Goal: Task Accomplishment & Management: Complete application form

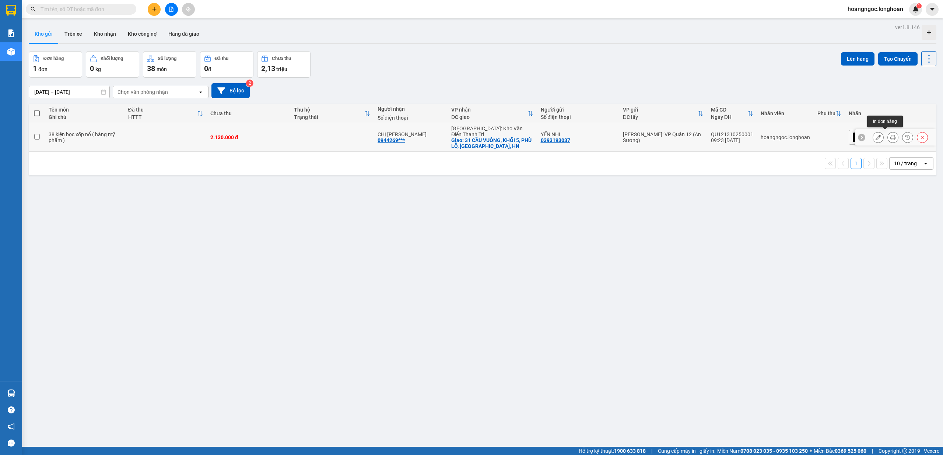
click at [890, 135] on icon at bounding box center [892, 137] width 5 height 5
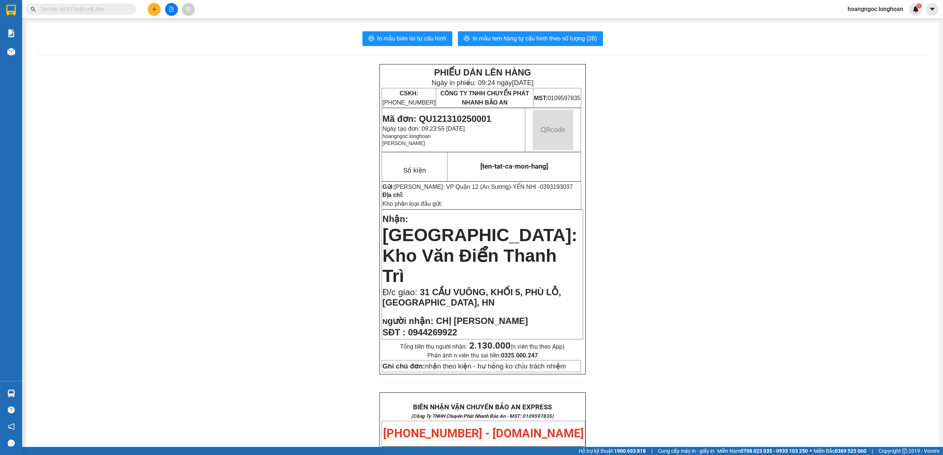
scroll to position [372, 0]
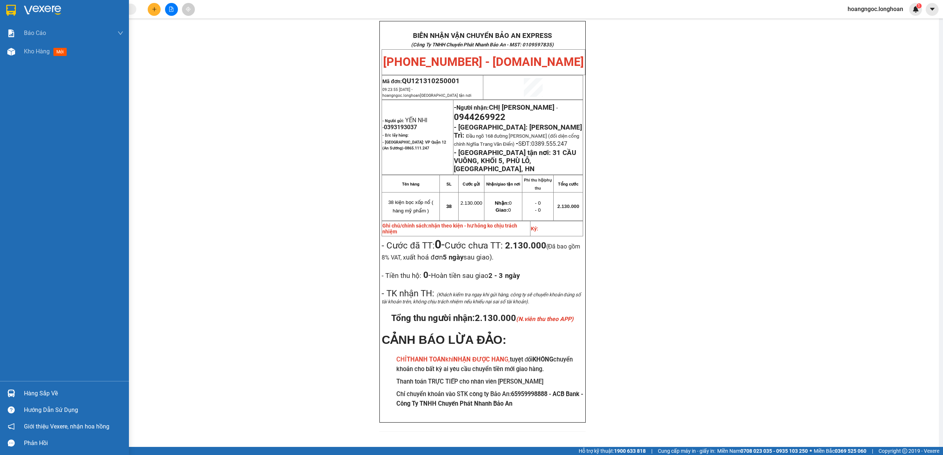
click at [16, 14] on div at bounding box center [11, 10] width 13 height 13
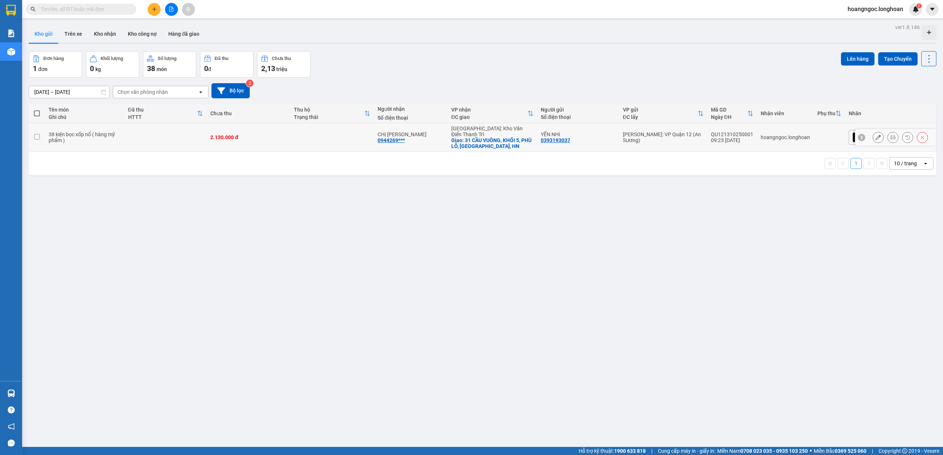
drag, startPoint x: 854, startPoint y: 133, endPoint x: 871, endPoint y: 138, distance: 17.5
click at [859, 135] on icon at bounding box center [861, 137] width 5 height 5
click at [896, 140] on div "[GEOGRAPHIC_DATA] tận nơi" at bounding box center [890, 137] width 83 height 15
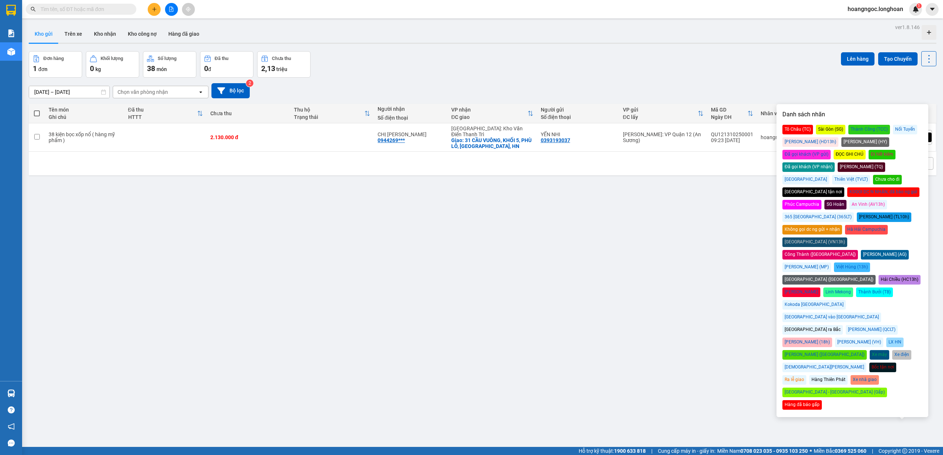
click at [831, 150] on div "Đã gọi khách (VP gửi)" at bounding box center [806, 155] width 48 height 10
drag, startPoint x: 700, startPoint y: 36, endPoint x: 942, endPoint y: 270, distance: 336.8
click at [701, 37] on div "Kho gửi Trên xe Kho nhận Kho công nợ Hàng đã giao" at bounding box center [483, 35] width 908 height 20
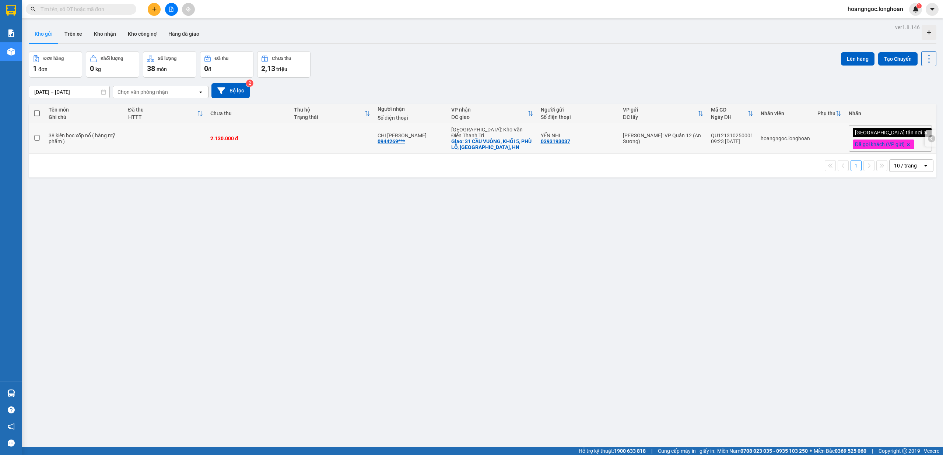
click at [929, 141] on icon at bounding box center [931, 138] width 5 height 5
click at [890, 140] on icon at bounding box center [892, 138] width 5 height 5
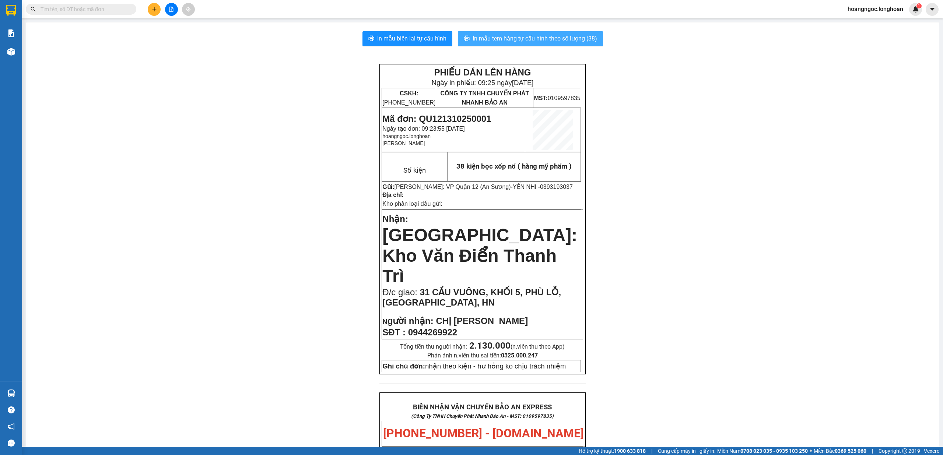
click at [577, 37] on span "In mẫu tem hàng tự cấu hình theo số lượng (38)" at bounding box center [535, 38] width 124 height 9
click at [531, 38] on span "In mẫu tem hàng tự cấu hình theo số lượng (38)" at bounding box center [535, 38] width 124 height 9
drag, startPoint x: 701, startPoint y: 303, endPoint x: 678, endPoint y: 308, distance: 24.0
click at [701, 303] on div "PHIẾU DÁN LÊN HÀNG Ngày in phiếu: 09:26 [DATE] CSKH: [PHONE_NUMBER] CÔNG TY TNH…" at bounding box center [482, 441] width 895 height 754
click at [790, 276] on div "PHIẾU DÁN LÊN HÀNG Ngày in phiếu: 09:26 [DATE] CSKH: [PHONE_NUMBER] CÔNG TY TNH…" at bounding box center [482, 441] width 895 height 754
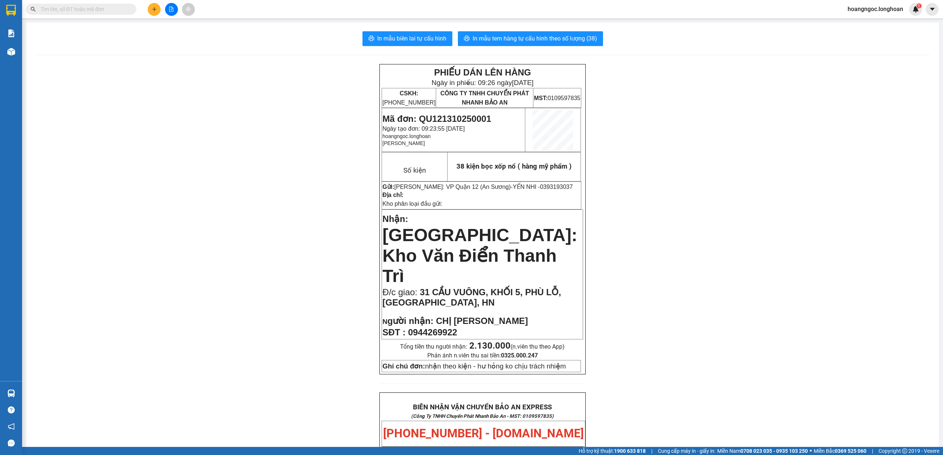
click at [820, 393] on div "PHIẾU DÁN LÊN HÀNG Ngày in phiếu: 09:26 [DATE] CSKH: [PHONE_NUMBER] CÔNG TY TNH…" at bounding box center [482, 441] width 895 height 754
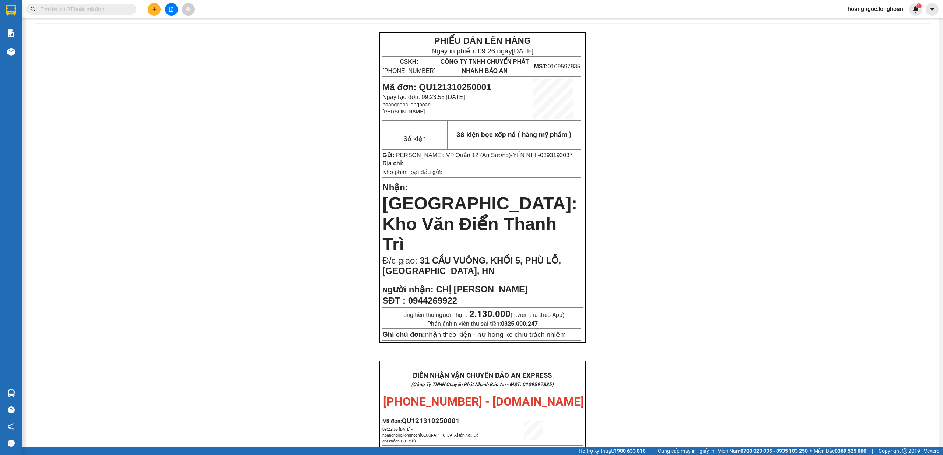
scroll to position [49, 0]
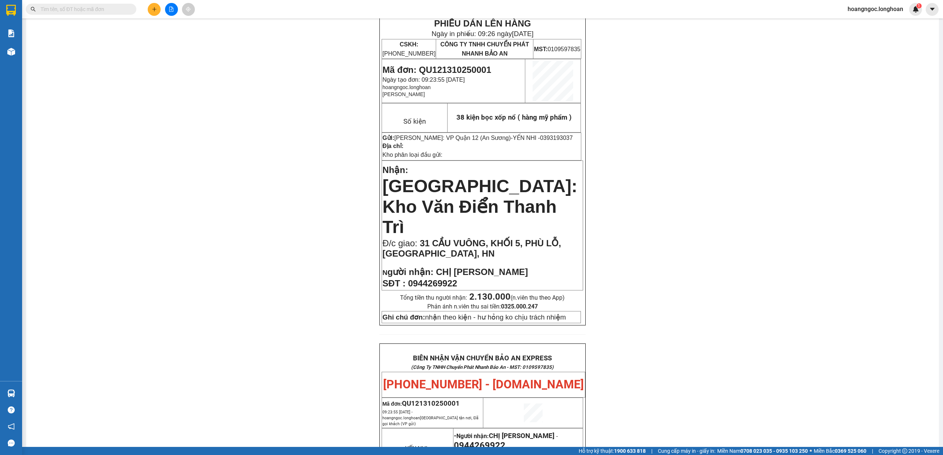
click at [841, 337] on div "PHIẾU DÁN LÊN HÀNG Ngày in phiếu: 09:26 [DATE] CSKH: [PHONE_NUMBER] CÔNG TY TNH…" at bounding box center [482, 392] width 895 height 754
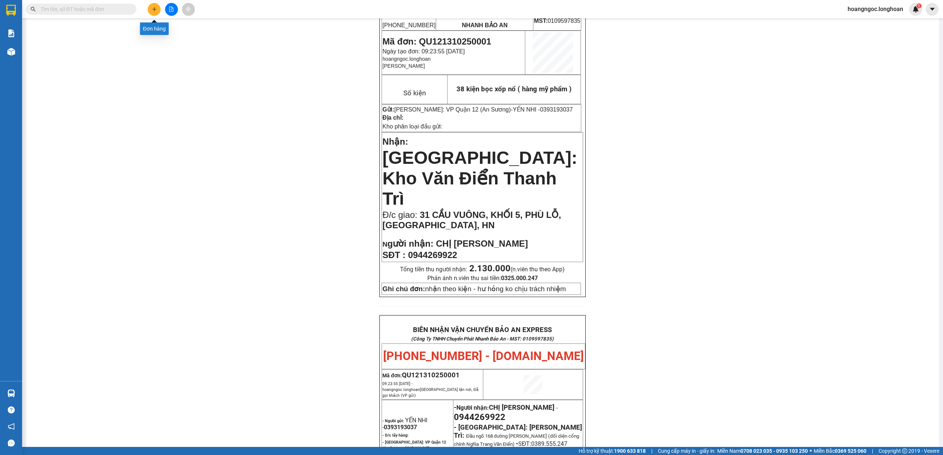
scroll to position [77, 0]
click at [152, 10] on icon "plus" at bounding box center [154, 9] width 5 height 5
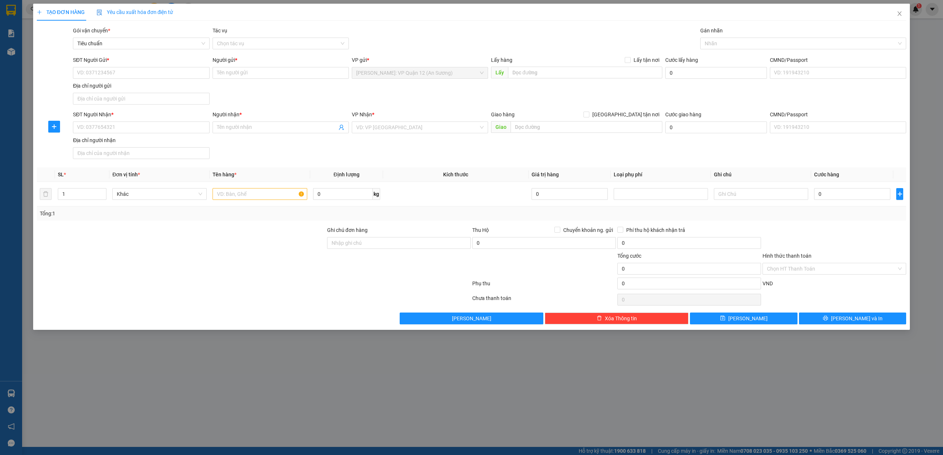
drag, startPoint x: 786, startPoint y: 338, endPoint x: 781, endPoint y: 338, distance: 5.2
click at [786, 338] on div "TẠO ĐƠN HÀNG Yêu cầu xuất hóa đơn điện tử Transit Pickup Surcharge Ids Transit …" at bounding box center [471, 227] width 943 height 455
click at [173, 71] on input "SĐT Người Gửi *" at bounding box center [141, 73] width 136 height 12
type input "0932186298"
click at [294, 74] on input "Người gửi *" at bounding box center [281, 73] width 136 height 12
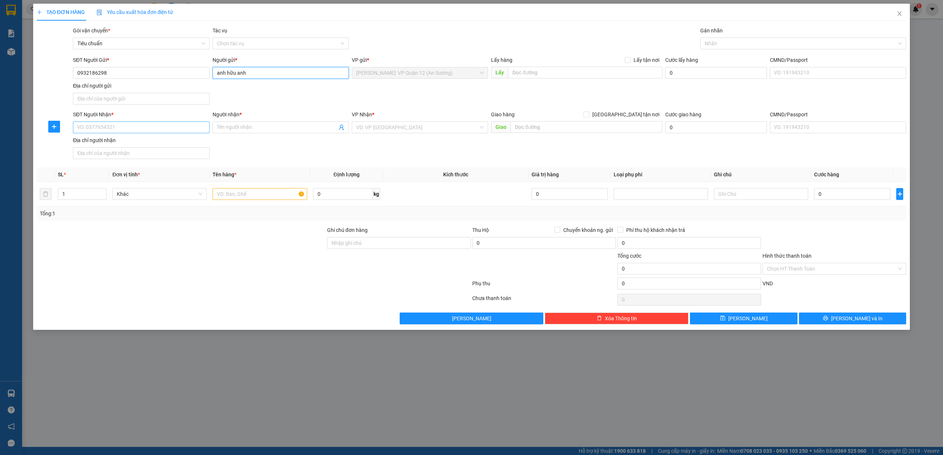
type input "anh hữu anh"
click at [103, 123] on input "SĐT Người Nhận *" at bounding box center [141, 128] width 136 height 12
type input "0762528236"
drag, startPoint x: 243, startPoint y: 133, endPoint x: 252, endPoint y: 127, distance: 10.6
click at [251, 127] on span at bounding box center [281, 128] width 136 height 12
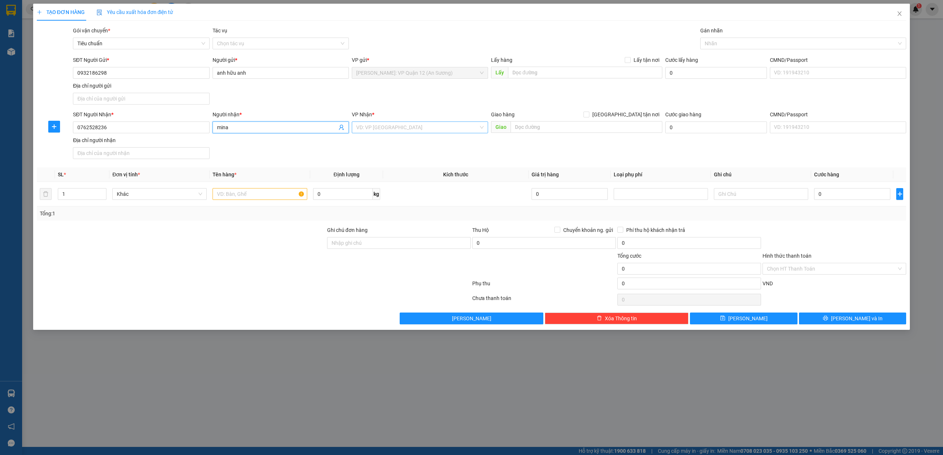
type input "mina"
click at [426, 130] on input "search" at bounding box center [417, 127] width 122 height 11
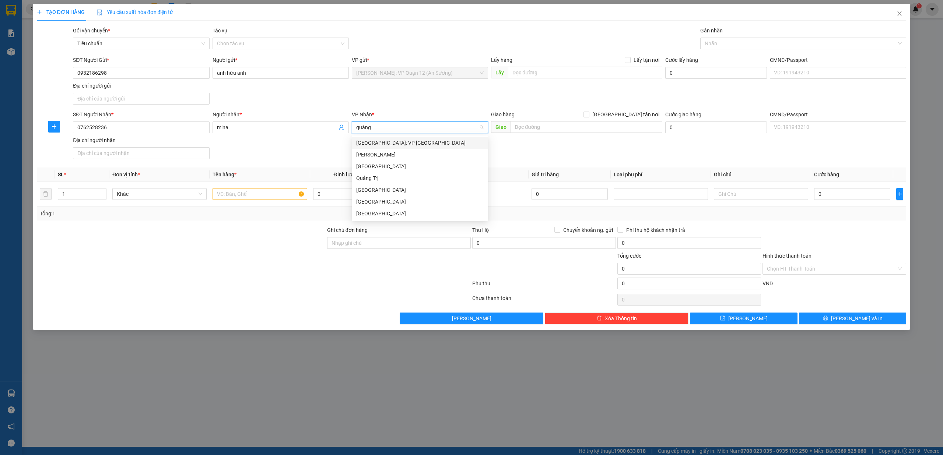
type input "quảng"
drag, startPoint x: 388, startPoint y: 192, endPoint x: 608, endPoint y: 89, distance: 242.9
click at [393, 190] on div "[GEOGRAPHIC_DATA]" at bounding box center [419, 190] width 127 height 8
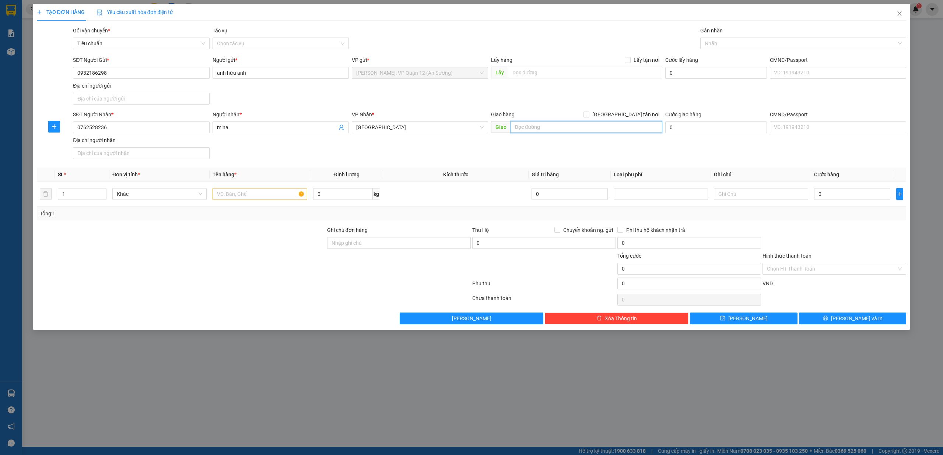
click at [604, 127] on input "text" at bounding box center [586, 127] width 152 height 12
click at [738, 43] on div at bounding box center [799, 43] width 195 height 9
type input "BỐ TRẠCH - [GEOGRAPHIC_DATA] - QL1A"
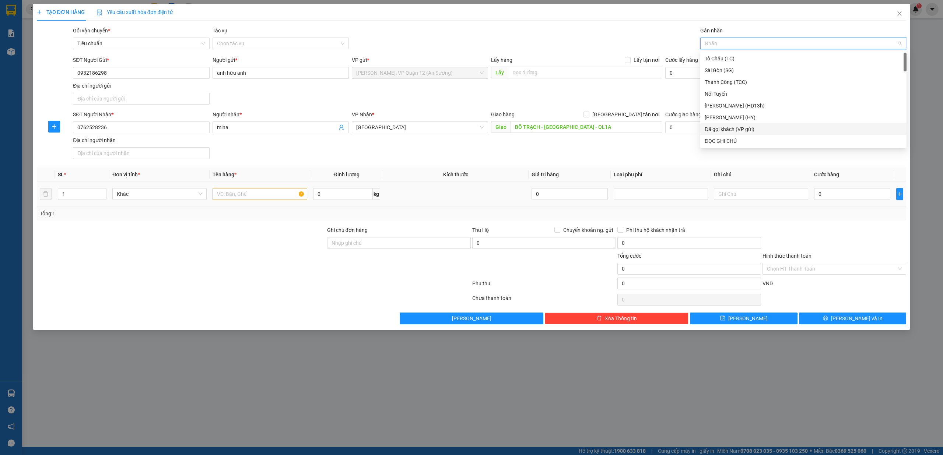
type input "G"
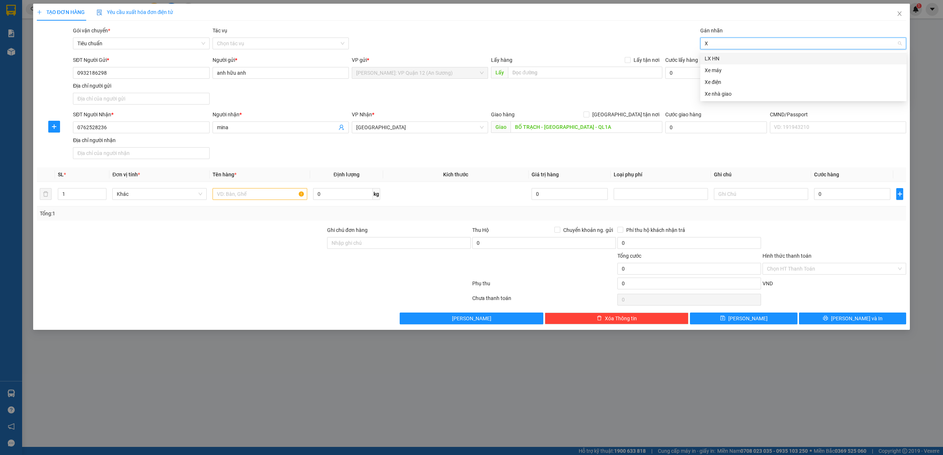
type input "XE"
drag, startPoint x: 717, startPoint y: 58, endPoint x: 415, endPoint y: 130, distance: 309.8
click at [715, 58] on div "Xe máy" at bounding box center [803, 59] width 197 height 8
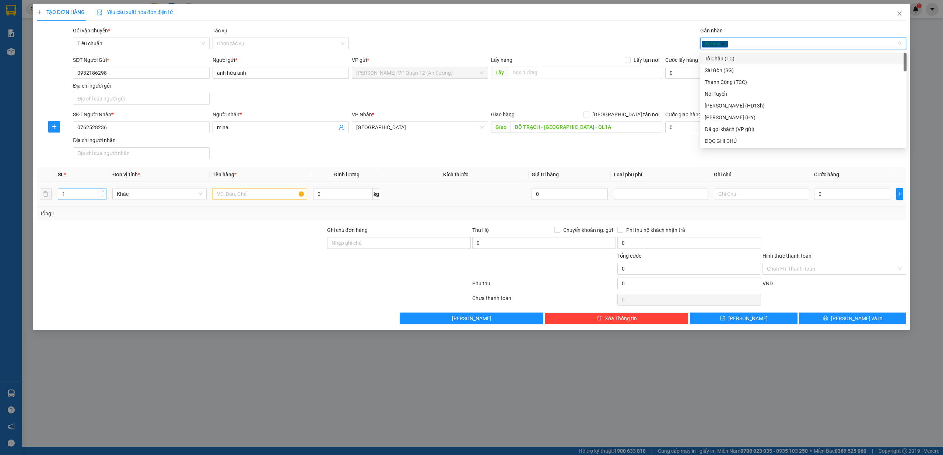
click at [101, 194] on span "Decrease Value" at bounding box center [102, 196] width 8 height 7
click at [101, 192] on div at bounding box center [102, 194] width 8 height 11
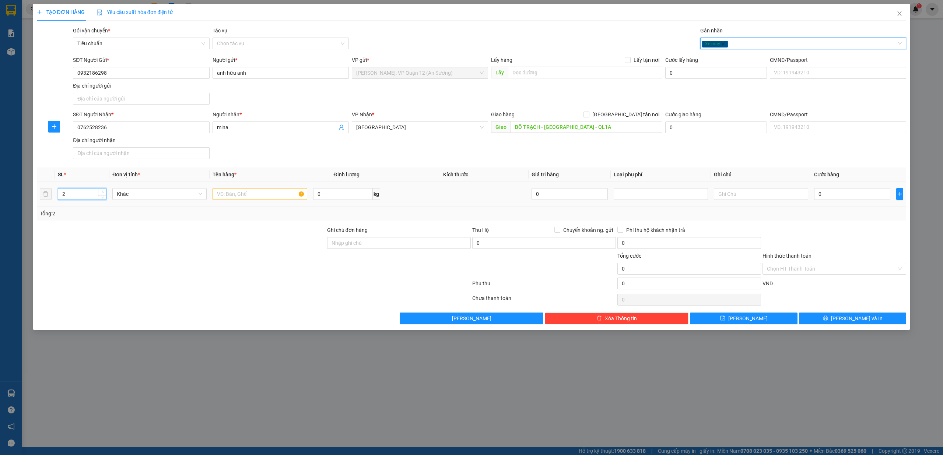
click at [101, 192] on icon "up" at bounding box center [102, 192] width 3 height 3
type input "4"
click at [101, 192] on icon "up" at bounding box center [102, 192] width 3 height 3
drag, startPoint x: 252, startPoint y: 205, endPoint x: 247, endPoint y: 200, distance: 7.3
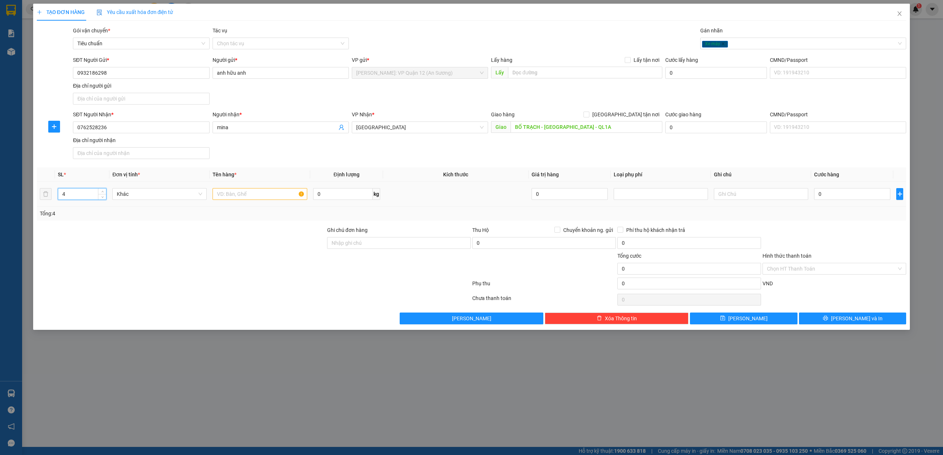
click at [252, 204] on td at bounding box center [260, 194] width 100 height 25
drag, startPoint x: 242, startPoint y: 197, endPoint x: 238, endPoint y: 195, distance: 4.9
click at [240, 196] on input "text" at bounding box center [260, 194] width 94 height 12
click at [272, 192] on input "1 CHIẾC XE BS 50Y1-96972 + 3 TÚI SÁCH + 1 KIENEJ BỌC XỐP NỔ" at bounding box center [260, 194] width 94 height 12
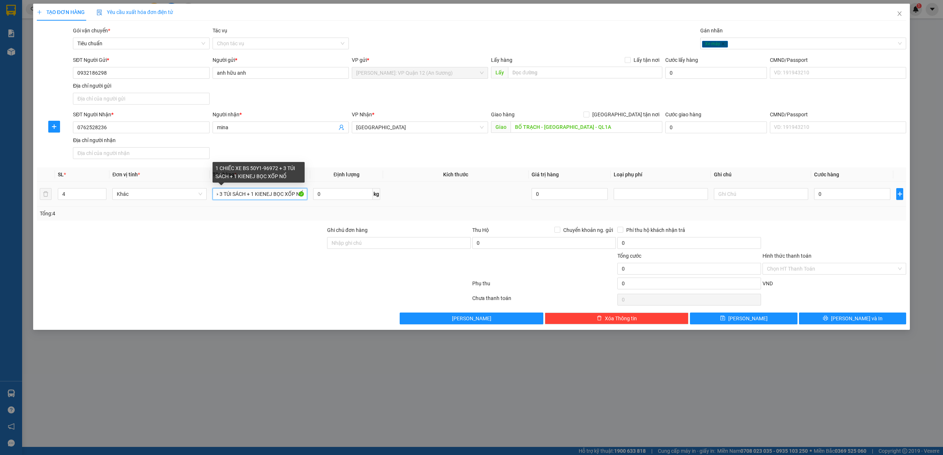
click at [271, 191] on input "1 CHIẾC XE BS 50Y1-96972 + 3 TÚI SÁCH + 1 KIENEJ BỌC XỐP NỔ" at bounding box center [260, 194] width 94 height 12
type input "1 CHIẾC XE BS 50Y1-96972 + 3 TÚI SÁCH + 1 KIỆN BỌC XỐP NỔ"
click at [526, 161] on div "SĐT Người Nhận * 0762528236 Người nhận * mina VP Nhận * [GEOGRAPHIC_DATA] hàng …" at bounding box center [489, 136] width 836 height 52
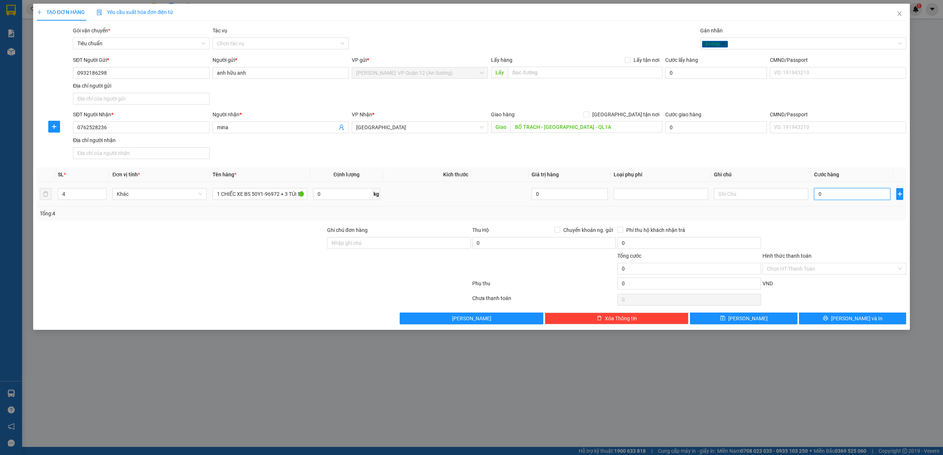
click at [824, 198] on input "0" at bounding box center [852, 194] width 76 height 12
click at [816, 197] on input "0" at bounding box center [852, 194] width 76 height 12
type input "120"
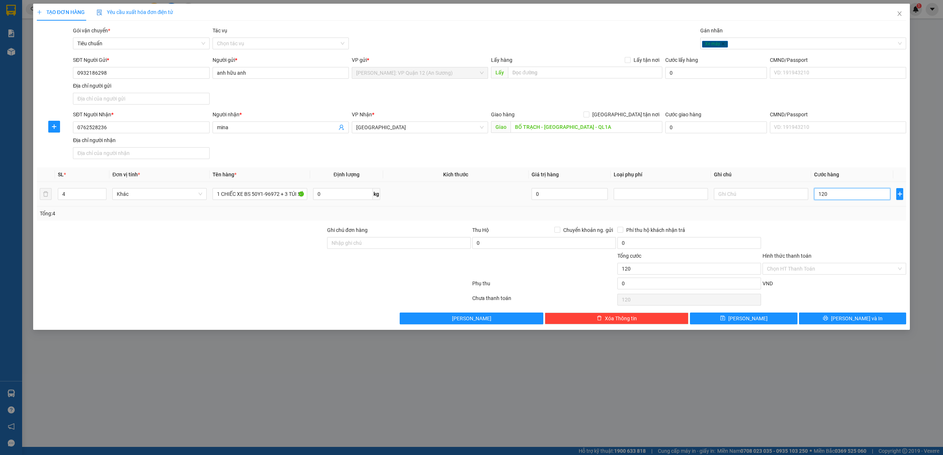
type input "1.200"
type input "12.000"
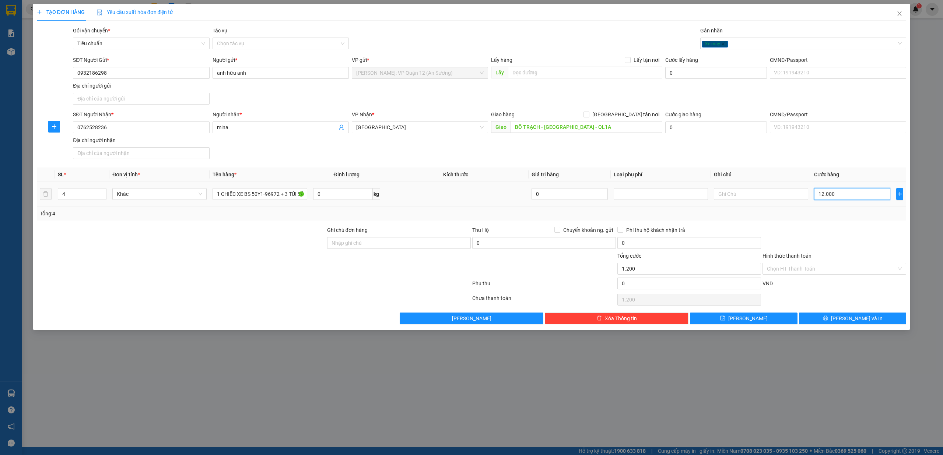
type input "12.000"
type input "120.000"
type input "1.200.000"
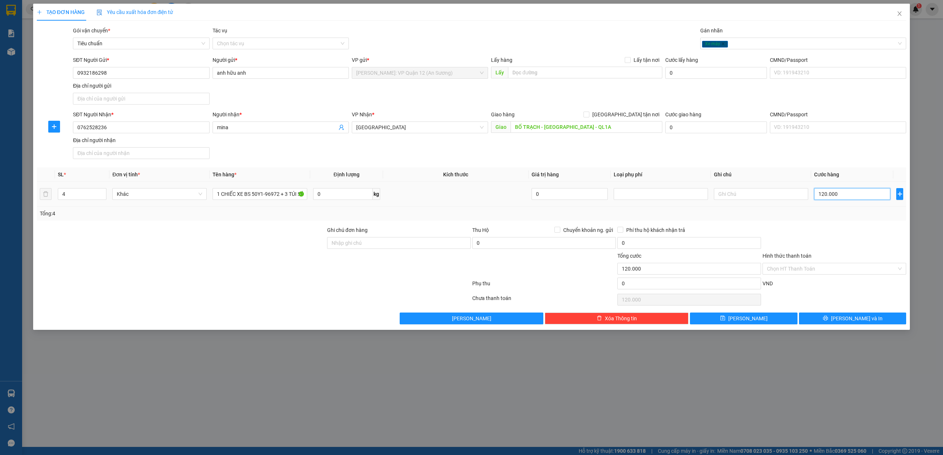
type input "1.200.000"
type input "12.000.000"
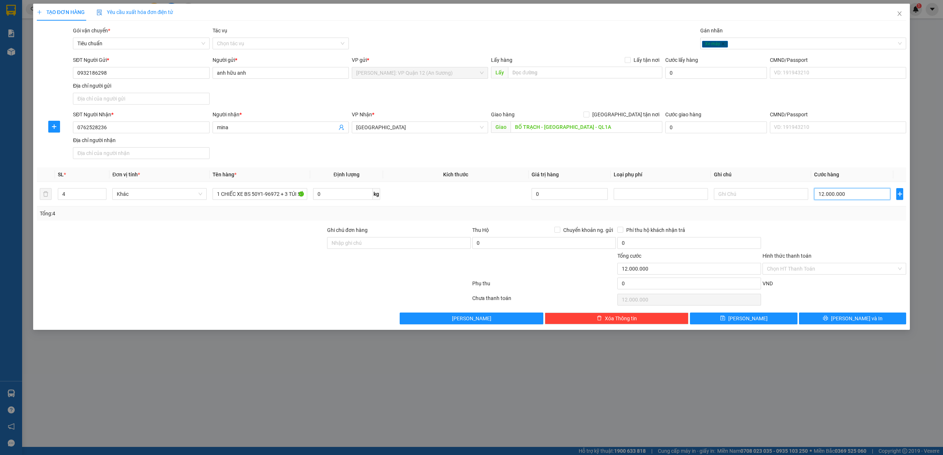
type input "12.000.000"
click at [398, 241] on input "Ghi chú đơn hàng" at bounding box center [399, 243] width 144 height 12
click at [391, 246] on input "CÓ" at bounding box center [399, 243] width 144 height 12
type input "CÓ CK - KHÔNG CAVET"
click at [828, 321] on icon "printer" at bounding box center [825, 318] width 5 height 5
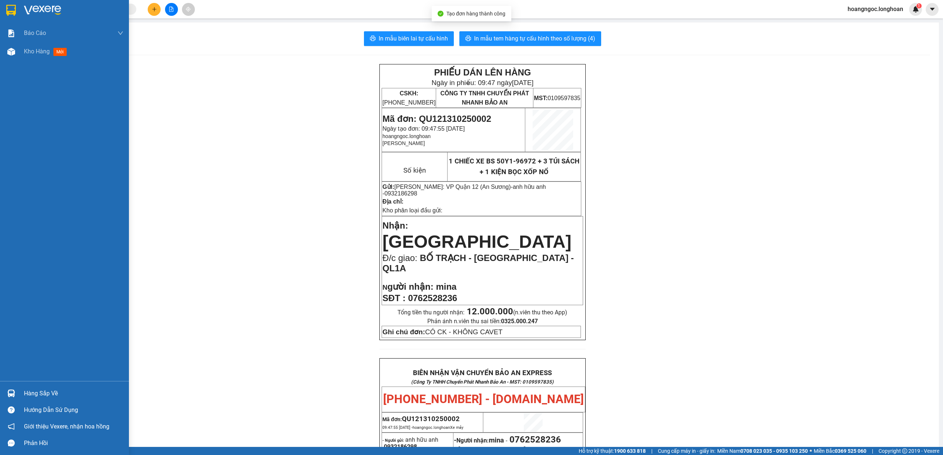
click at [0, 9] on div at bounding box center [64, 12] width 129 height 24
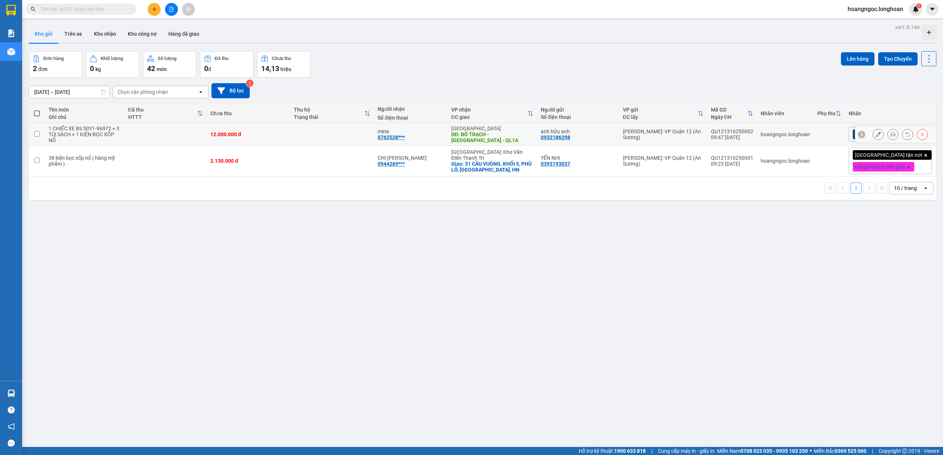
click at [873, 130] on button at bounding box center [878, 134] width 10 height 13
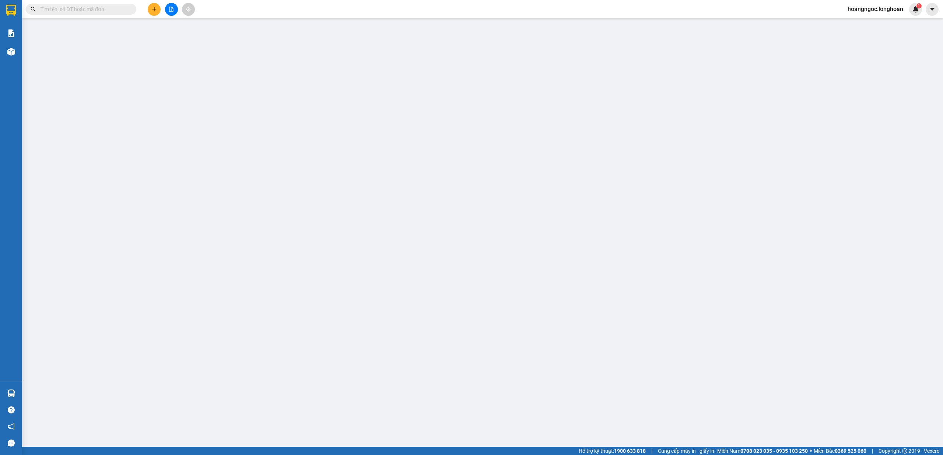
type input "0932186298"
type input "anh hữu anh"
type input "0762528236"
type input "mina"
type input "BỐ TRẠCH - [GEOGRAPHIC_DATA] - QL1A"
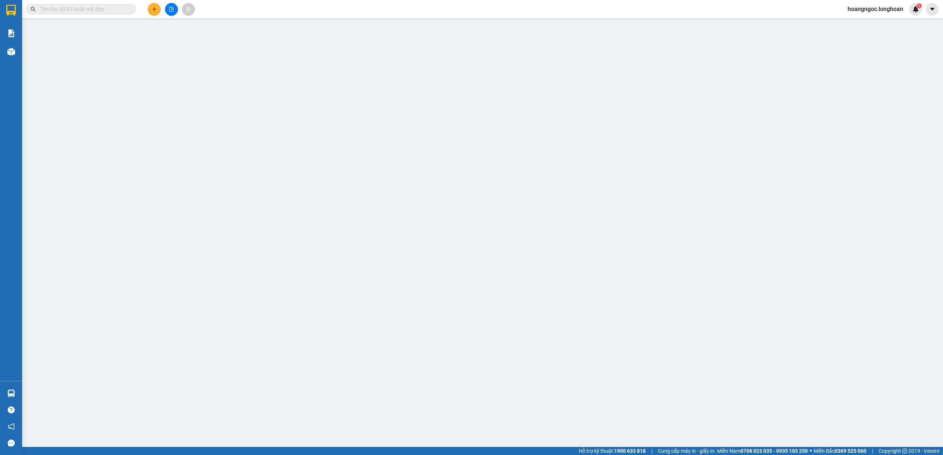
type input "CÓ CK - KHÔNG CAVET"
type input "0"
type input "12.000.000"
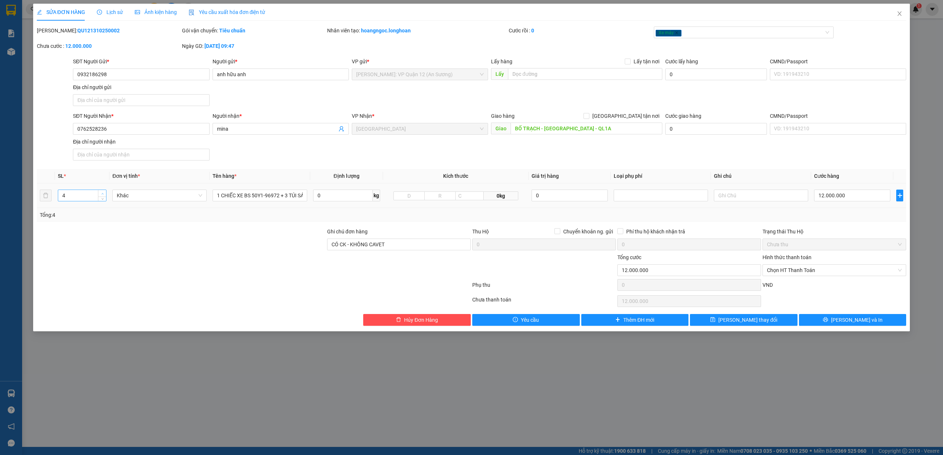
type input "5"
click at [101, 195] on icon "up" at bounding box center [102, 194] width 3 height 3
click at [825, 198] on input "12.000.000" at bounding box center [852, 196] width 76 height 12
type input "1"
type input "12"
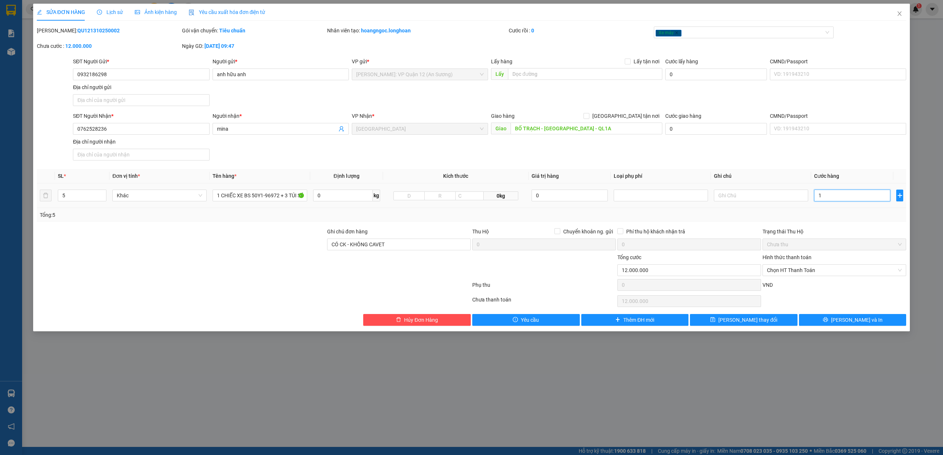
type input "12"
type input "120"
type input "1.200"
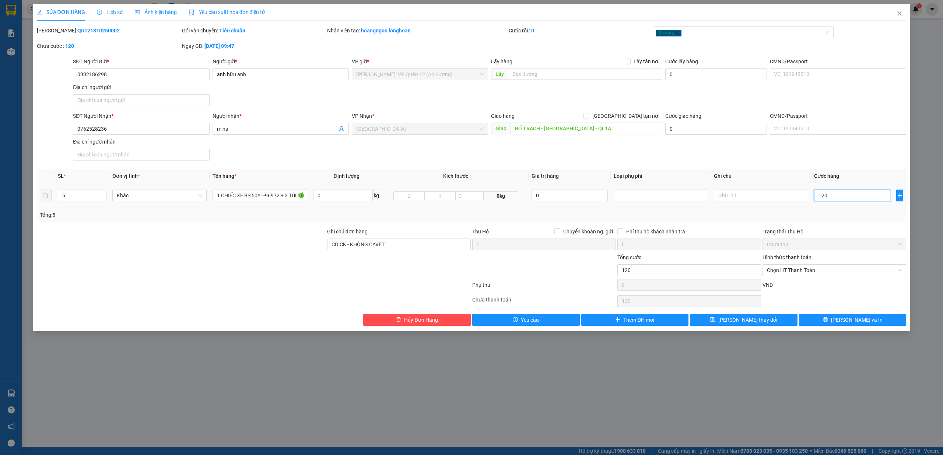
type input "1.200"
type input "12.000"
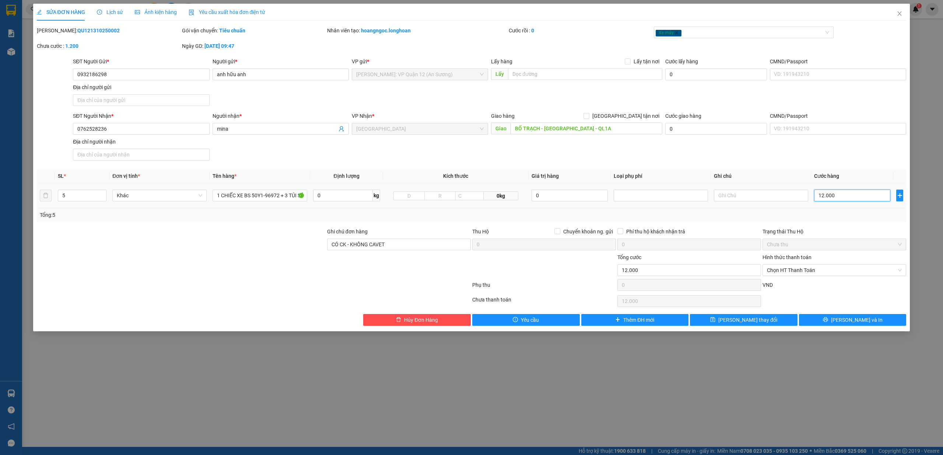
type input "120.000"
type input "1.200.000"
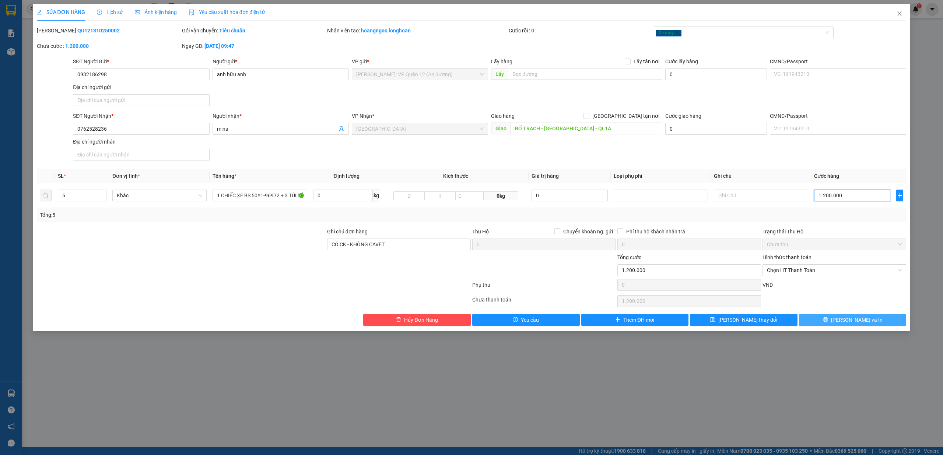
type input "1.200.000"
click at [874, 322] on button "[PERSON_NAME] và In" at bounding box center [853, 320] width 108 height 12
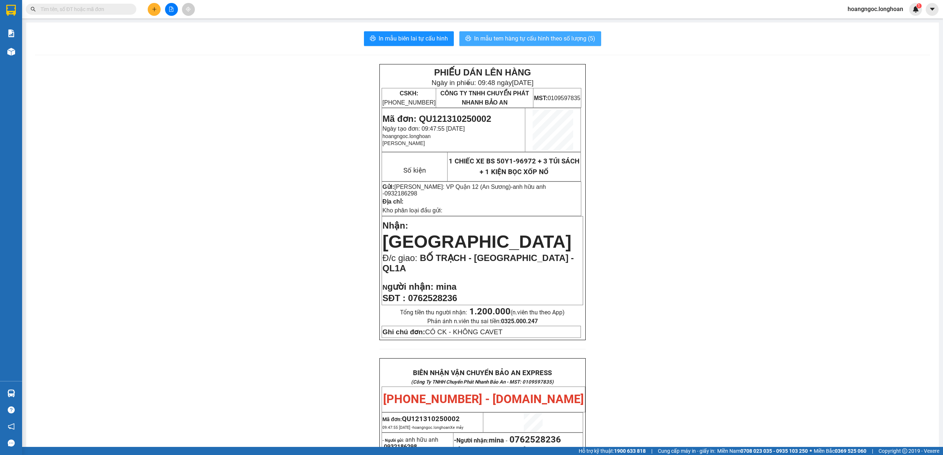
click at [515, 37] on span "In mẫu tem hàng tự cấu hình theo số lượng (5)" at bounding box center [534, 38] width 121 height 9
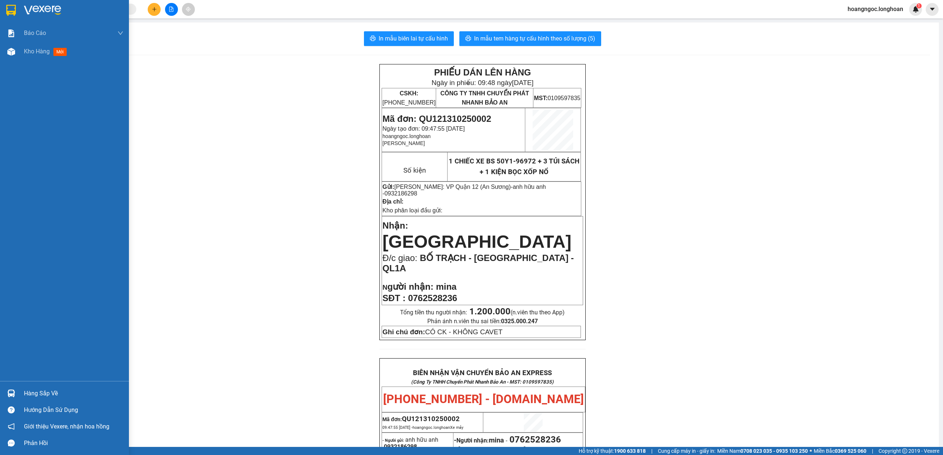
click at [1, 9] on div at bounding box center [64, 12] width 129 height 24
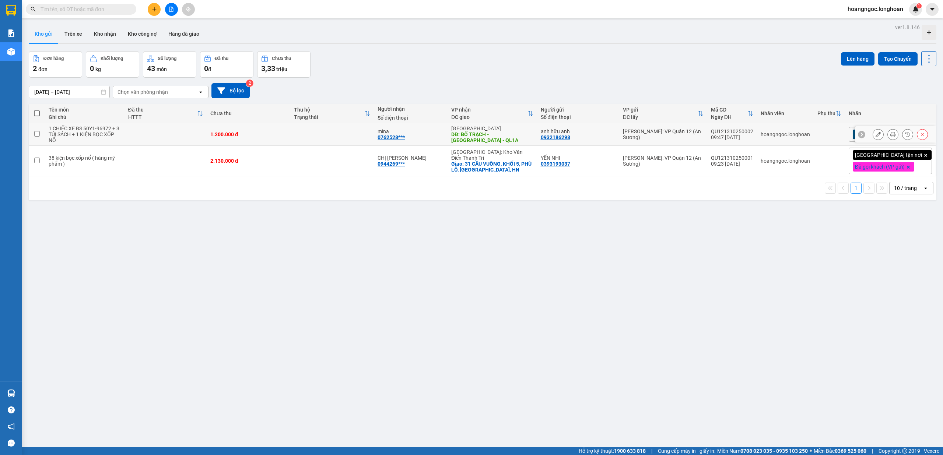
click at [876, 136] on icon at bounding box center [878, 134] width 5 height 5
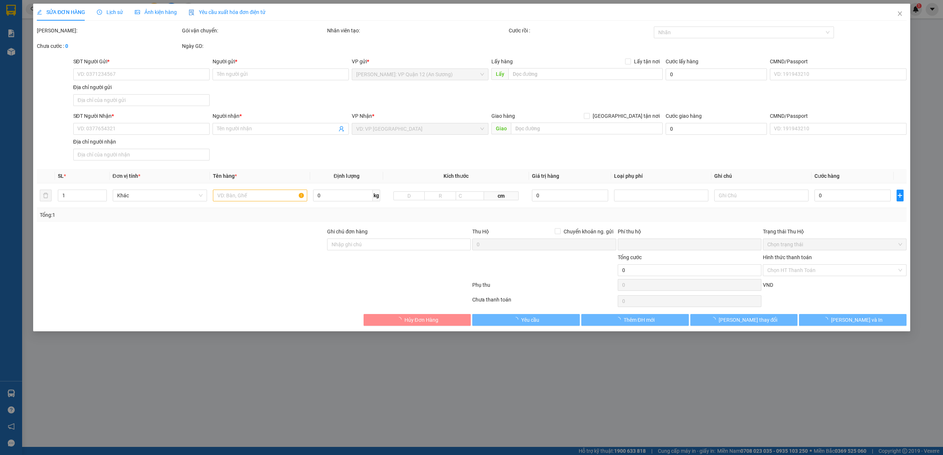
type input "0932186298"
type input "anh hữu anh"
type input "0762528236"
type input "mina"
type input "BỐ TRẠCH - [GEOGRAPHIC_DATA] - QL1A"
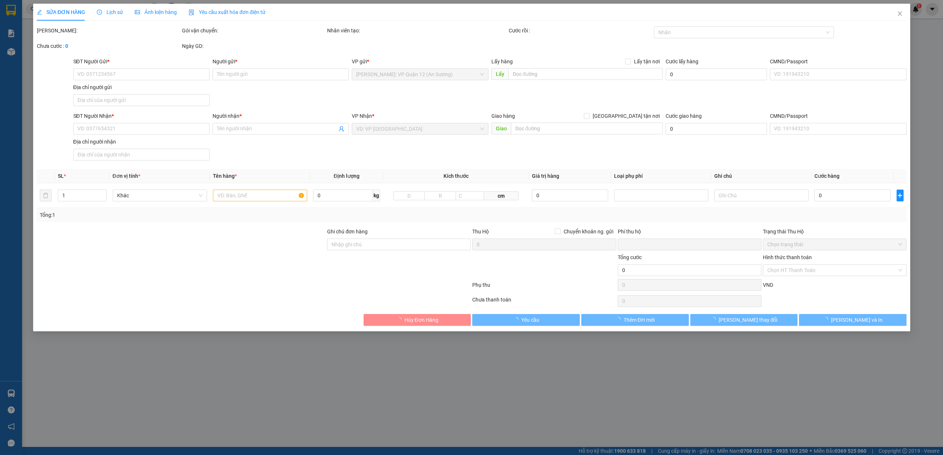
type input "CÓ CK - KHÔNG CAVET"
type input "0"
type input "1.200.000"
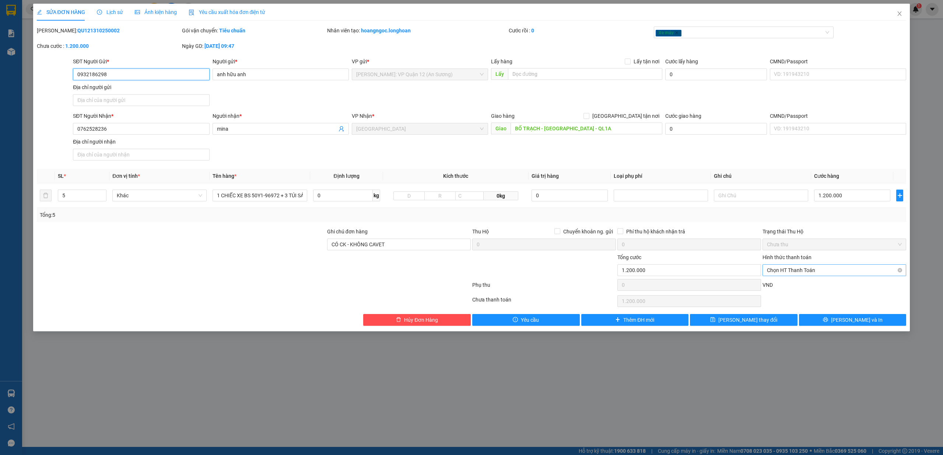
click at [784, 276] on span "Chọn HT Thanh Toán" at bounding box center [834, 270] width 135 height 11
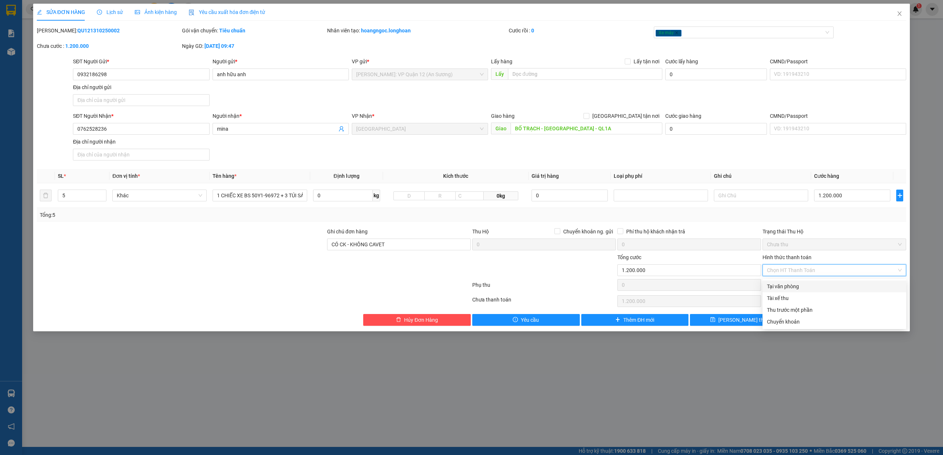
click at [778, 290] on div "Tại văn phòng" at bounding box center [834, 287] width 135 height 8
type input "0"
click at [817, 317] on button "[PERSON_NAME] và In" at bounding box center [853, 320] width 108 height 12
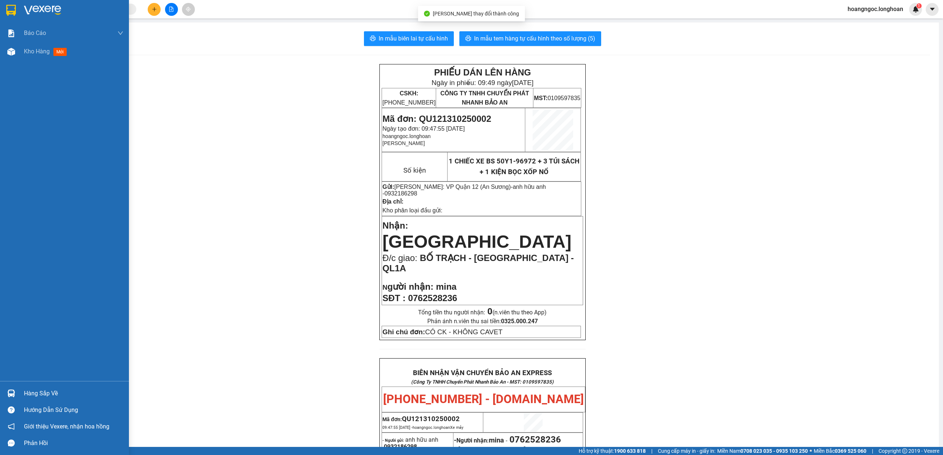
click at [8, 13] on img at bounding box center [11, 10] width 10 height 11
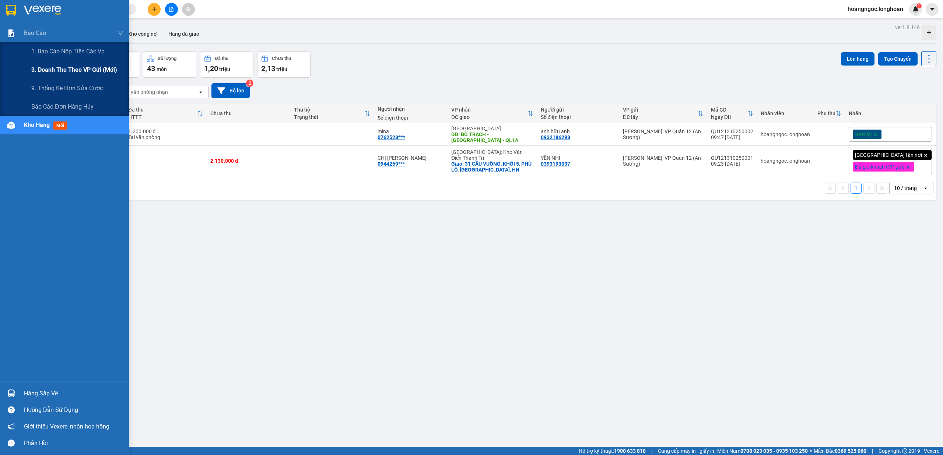
drag, startPoint x: 38, startPoint y: 70, endPoint x: 49, endPoint y: 68, distance: 11.9
click at [39, 70] on span "3. Doanh Thu theo VP Gửi (mới)" at bounding box center [74, 69] width 86 height 9
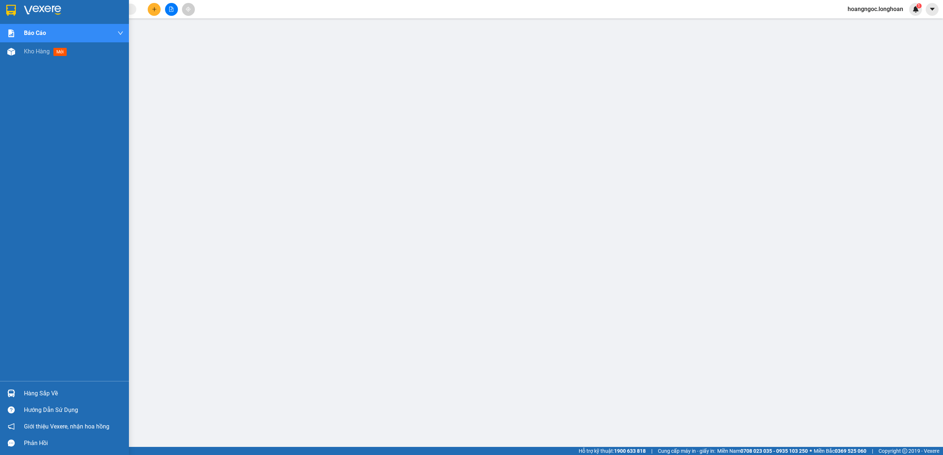
click at [10, 15] on div at bounding box center [11, 10] width 13 height 13
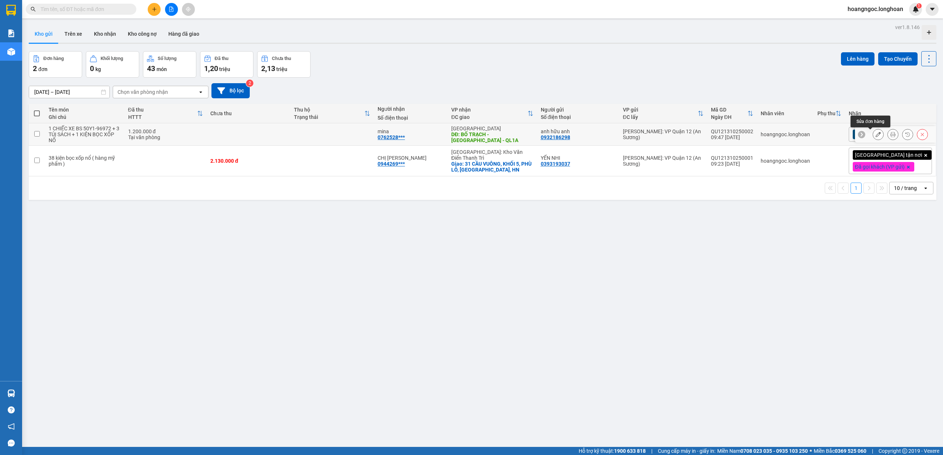
click at [876, 134] on icon at bounding box center [878, 134] width 5 height 5
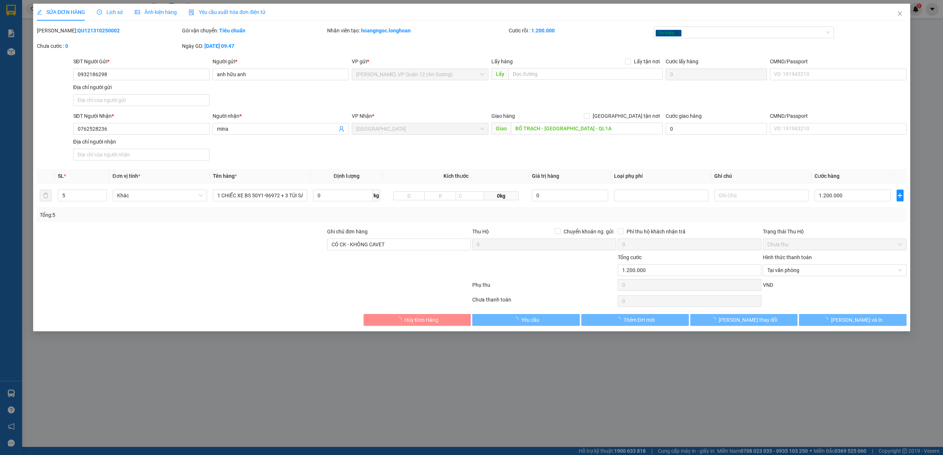
type input "0932186298"
type input "anh hữu anh"
type input "0762528236"
type input "mina"
type input "BỐ TRẠCH - [GEOGRAPHIC_DATA] - QL1A"
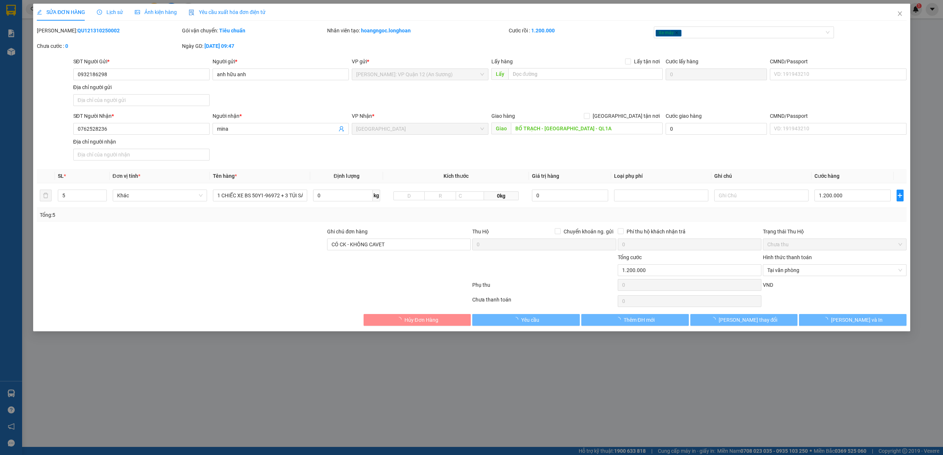
type input "CÓ CK - KHÔNG CAVET"
type input "0"
type input "1.200.000"
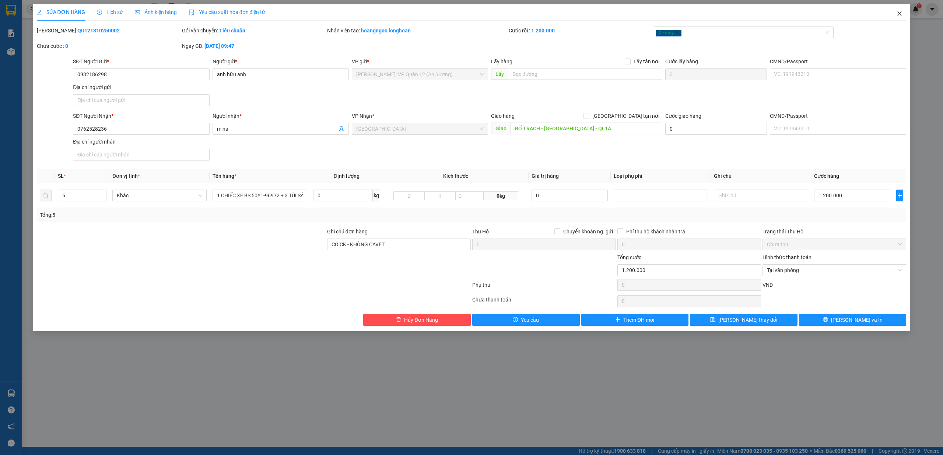
click at [898, 14] on icon "close" at bounding box center [899, 14] width 6 height 6
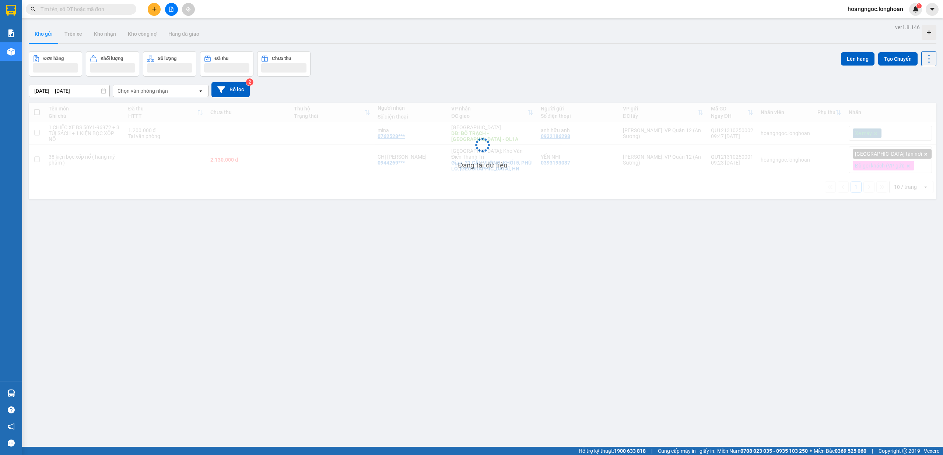
drag, startPoint x: 146, startPoint y: 11, endPoint x: 155, endPoint y: 11, distance: 9.2
click at [148, 11] on div at bounding box center [171, 9] width 55 height 13
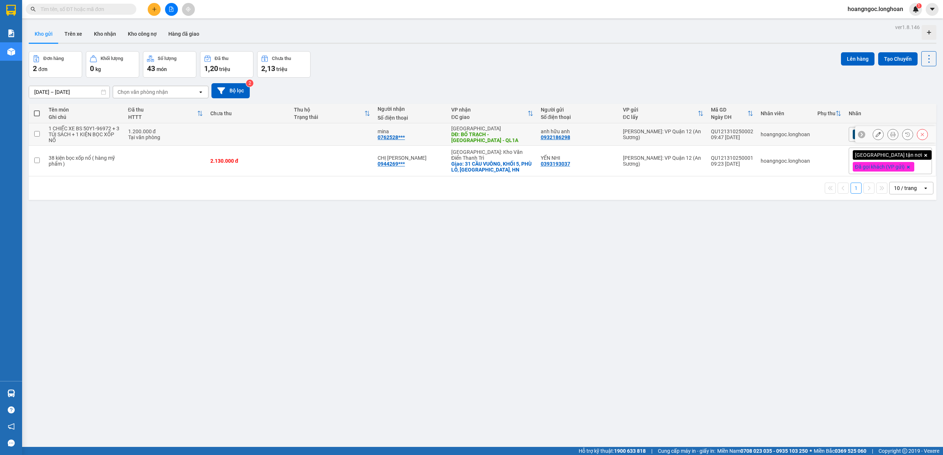
drag, startPoint x: 854, startPoint y: 131, endPoint x: 878, endPoint y: 136, distance: 24.7
click at [858, 132] on div at bounding box center [861, 134] width 7 height 7
click at [872, 136] on span "Xe máy" at bounding box center [863, 134] width 17 height 7
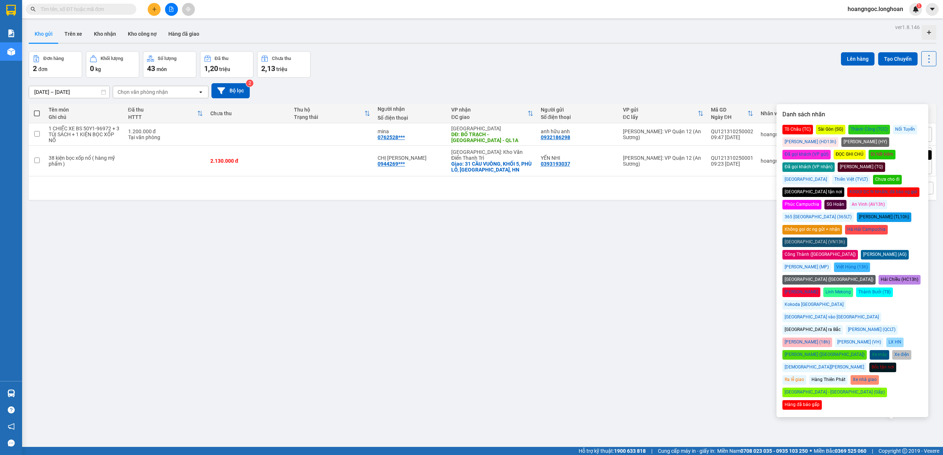
drag, startPoint x: 889, startPoint y: 139, endPoint x: 784, endPoint y: 113, distance: 108.3
click at [831, 150] on div "Đã gọi khách (VP gửi)" at bounding box center [806, 155] width 48 height 10
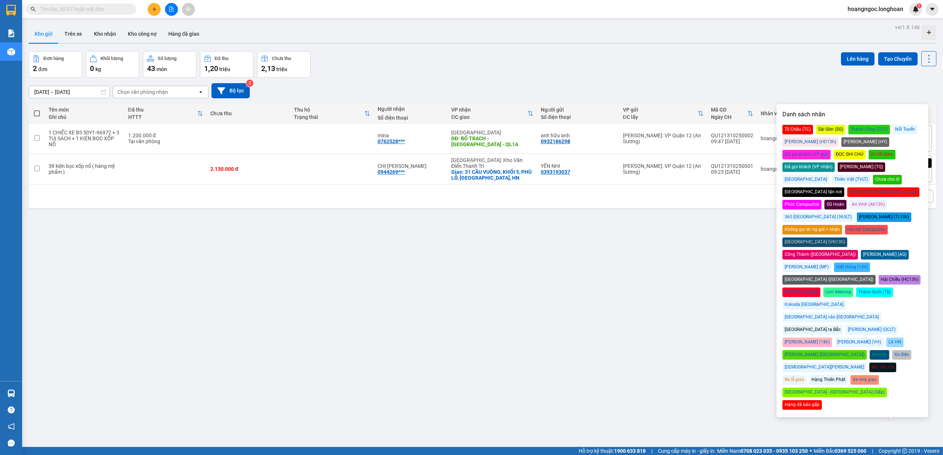
click at [572, 37] on div "Kho gửi Trên xe Kho nhận Kho công nợ Hàng đã giao" at bounding box center [483, 35] width 908 height 20
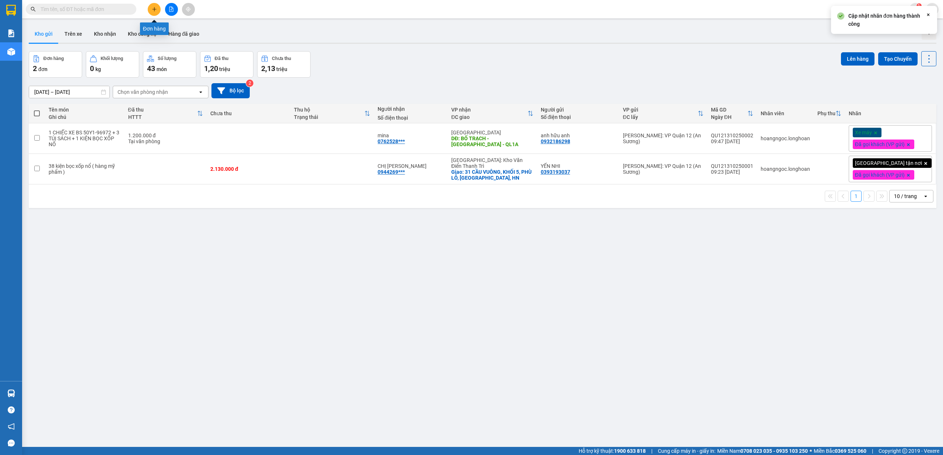
click at [150, 8] on button at bounding box center [154, 9] width 13 height 13
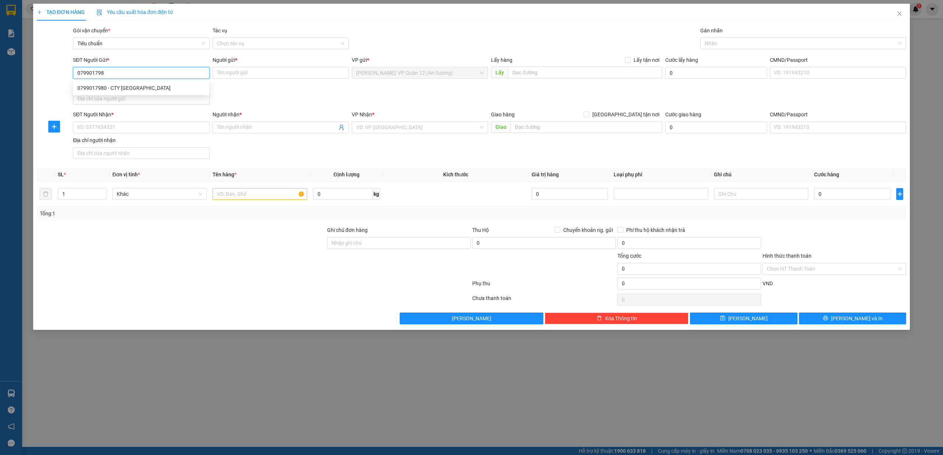
type input "0799017980"
click at [128, 88] on div "0799017980 - CTY [GEOGRAPHIC_DATA]" at bounding box center [140, 88] width 127 height 8
type input "CTY [GEOGRAPHIC_DATA]"
type input "0799017980"
click at [118, 128] on input "SĐT Người Nhận *" at bounding box center [141, 128] width 136 height 12
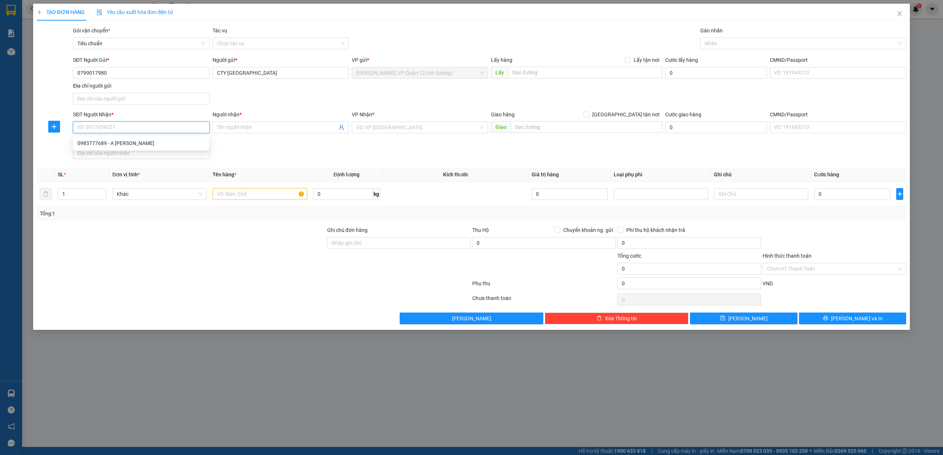
click at [118, 129] on input "SĐT Người Nhận *" at bounding box center [141, 128] width 136 height 12
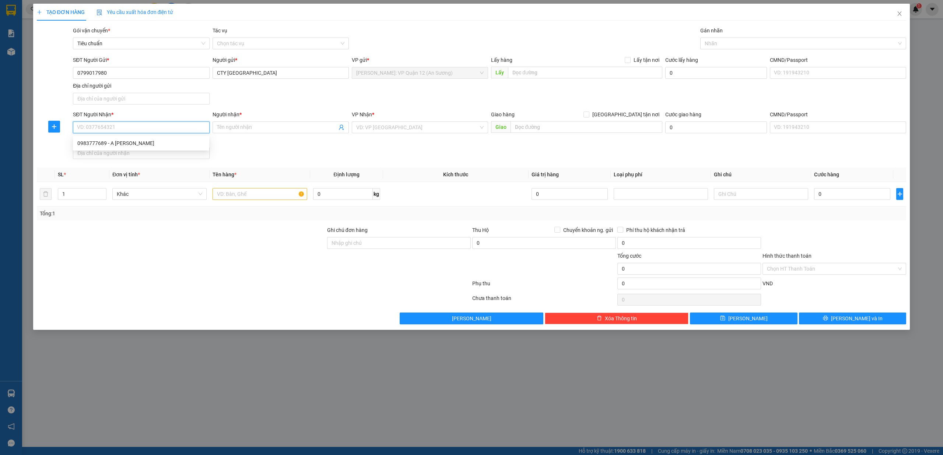
click at [118, 129] on input "SĐT Người Nhận *" at bounding box center [141, 128] width 136 height 12
click at [152, 127] on input "SĐT Người Nhận *" at bounding box center [141, 128] width 136 height 12
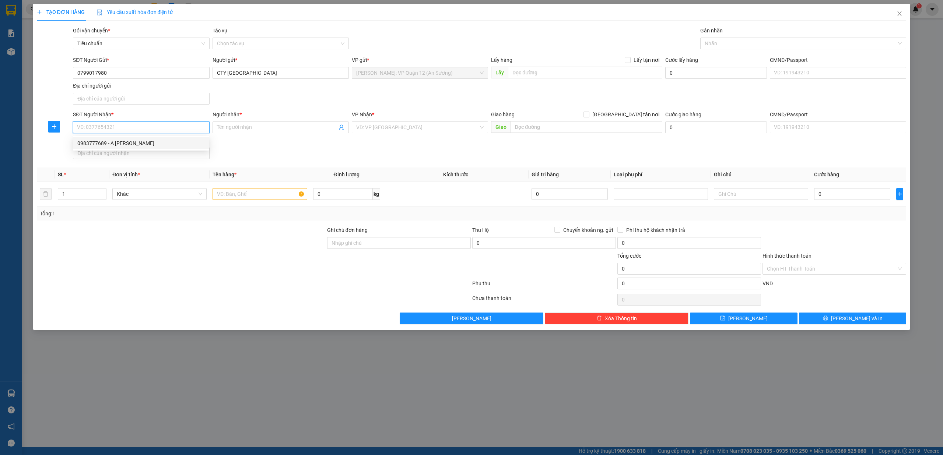
click at [166, 127] on input "SĐT Người Nhận *" at bounding box center [141, 128] width 136 height 12
type input "0918903137"
click at [284, 125] on input "Người nhận *" at bounding box center [277, 127] width 120 height 8
click at [152, 124] on input "0918903137" at bounding box center [141, 128] width 136 height 12
click at [140, 130] on input "0918903137" at bounding box center [141, 128] width 136 height 12
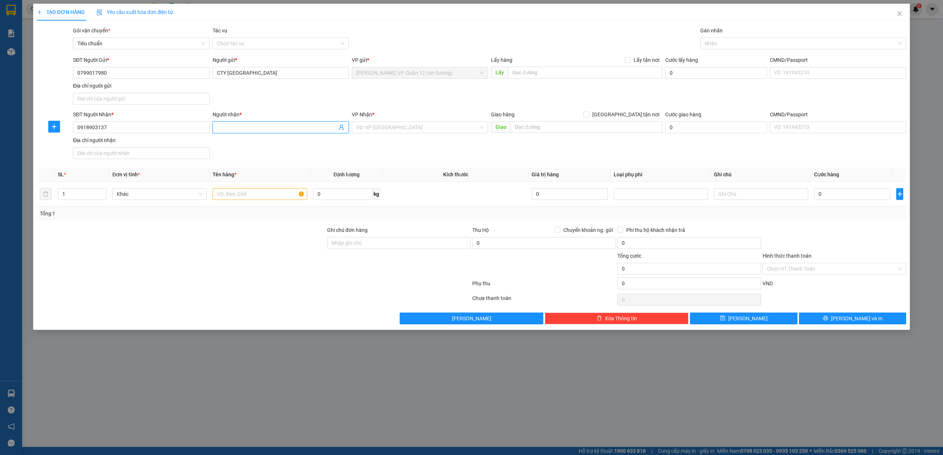
drag, startPoint x: 258, startPoint y: 130, endPoint x: 246, endPoint y: 131, distance: 12.2
click at [255, 131] on input "Người nhận *" at bounding box center [277, 127] width 120 height 8
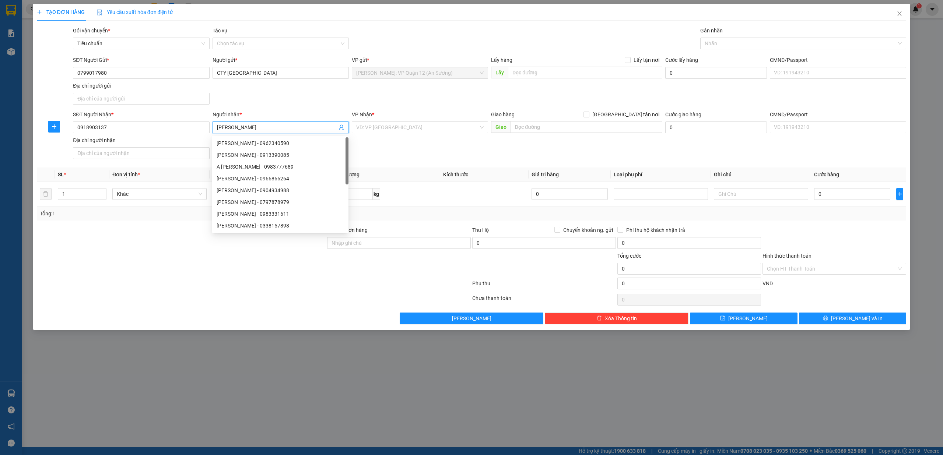
type input "[PERSON_NAME]"
drag, startPoint x: 431, startPoint y: 134, endPoint x: 431, endPoint y: 130, distance: 4.1
click at [431, 133] on div "VP Nhận * VD: VP [GEOGRAPHIC_DATA]" at bounding box center [420, 123] width 136 height 26
click at [431, 130] on input "search" at bounding box center [417, 127] width 122 height 11
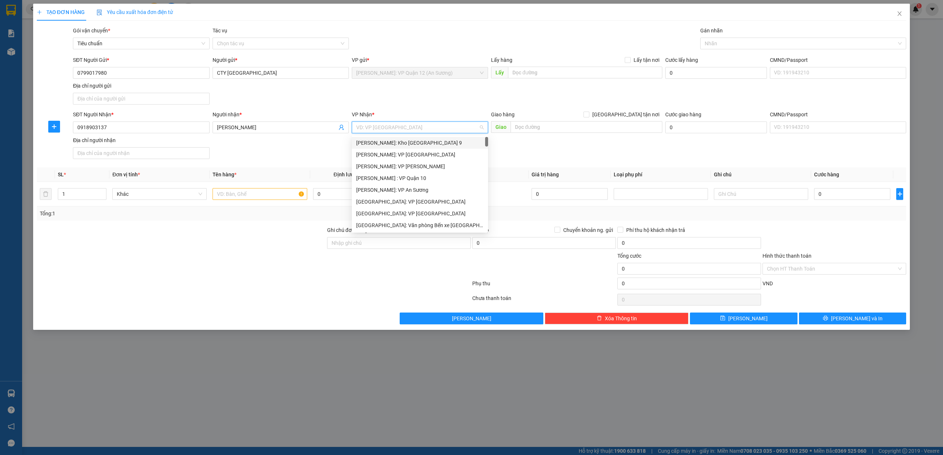
click at [429, 130] on input "search" at bounding box center [417, 127] width 122 height 11
type input "THANH"
click at [406, 205] on div "[GEOGRAPHIC_DATA]" at bounding box center [419, 202] width 127 height 8
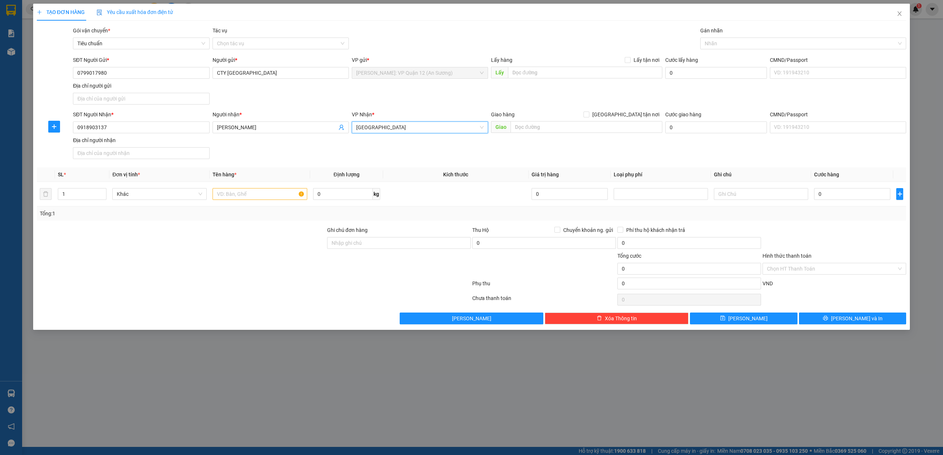
click at [618, 136] on div "Giao hàng [GEOGRAPHIC_DATA] tận nơi [GEOGRAPHIC_DATA]" at bounding box center [576, 123] width 171 height 26
drag, startPoint x: 628, startPoint y: 130, endPoint x: 631, endPoint y: 126, distance: 5.5
click at [629, 128] on input "text" at bounding box center [586, 127] width 152 height 12
click at [631, 122] on input "text" at bounding box center [586, 127] width 152 height 12
type input "2"
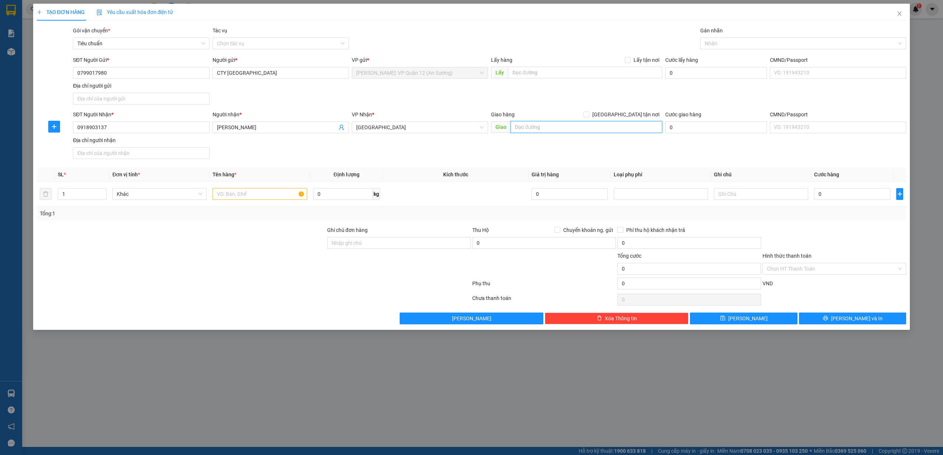
click at [566, 131] on input "text" at bounding box center [586, 127] width 152 height 12
drag, startPoint x: 158, startPoint y: 127, endPoint x: 20, endPoint y: 136, distance: 138.8
click at [20, 136] on div "TẠO ĐƠN HÀNG Yêu cầu xuất hóa đơn điện tử Transit Pickup Surcharge Ids Transit …" at bounding box center [471, 227] width 943 height 455
type input "0983777689"
click at [105, 146] on div "0983777689 - A [PERSON_NAME]" at bounding box center [140, 143] width 127 height 8
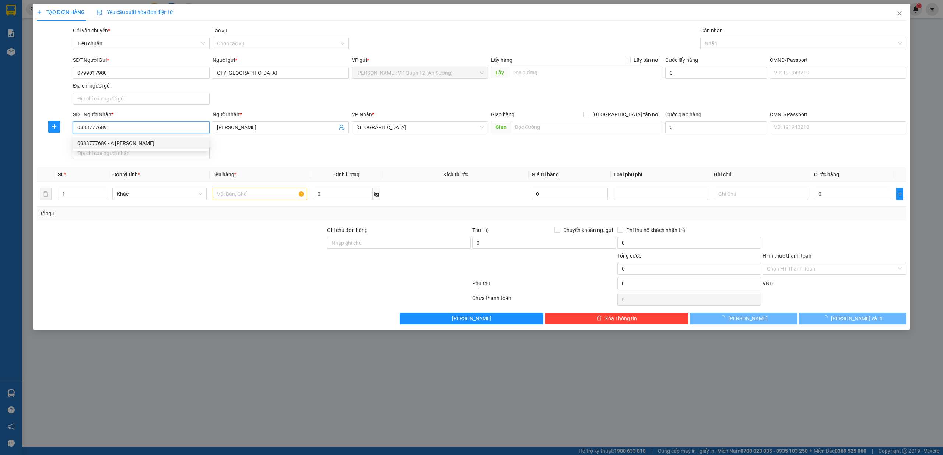
type input "A [PERSON_NAME]"
type input "TP [GEOGRAPHIC_DATA]: Đường tránh [GEOGRAPHIC_DATA]"
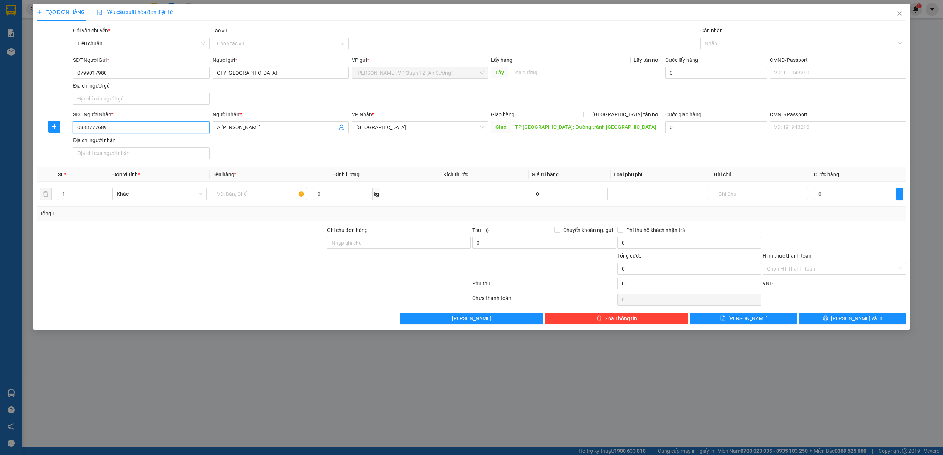
type input "0983777689"
drag, startPoint x: 123, startPoint y: 80, endPoint x: 52, endPoint y: 77, distance: 71.5
click at [52, 77] on div "SĐT Người Gửi * 0799017980 Người gửi * CTY VIỆT THÁI VP gửi * [GEOGRAPHIC_DATA]…" at bounding box center [471, 82] width 871 height 52
click at [99, 76] on input "0799017980" at bounding box center [141, 73] width 136 height 12
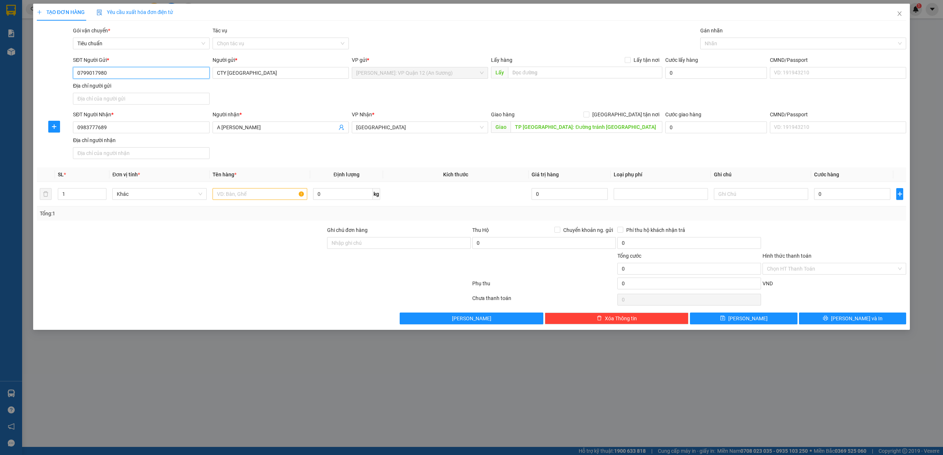
click at [99, 76] on input "0799017980" at bounding box center [141, 73] width 136 height 12
type input "0"
type input "0333696851"
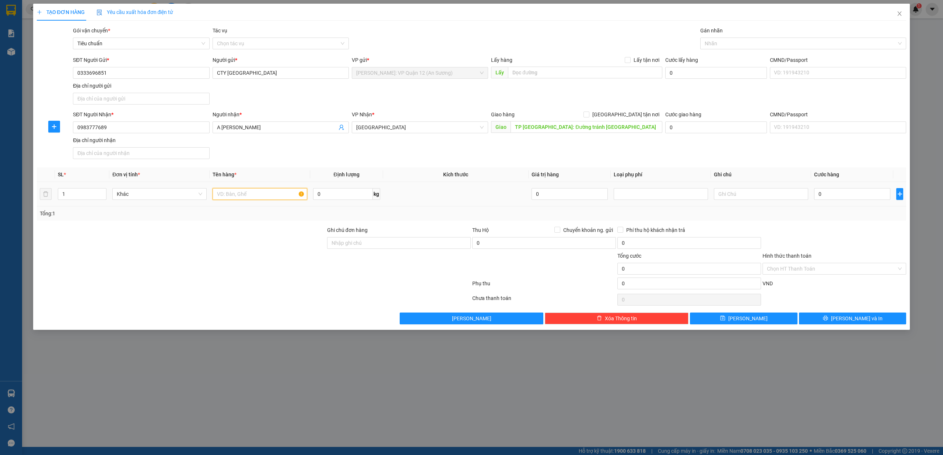
click at [230, 189] on input "text" at bounding box center [260, 194] width 94 height 12
type input "2"
click at [104, 190] on span "Increase Value" at bounding box center [102, 192] width 8 height 7
click at [708, 40] on div at bounding box center [799, 43] width 195 height 9
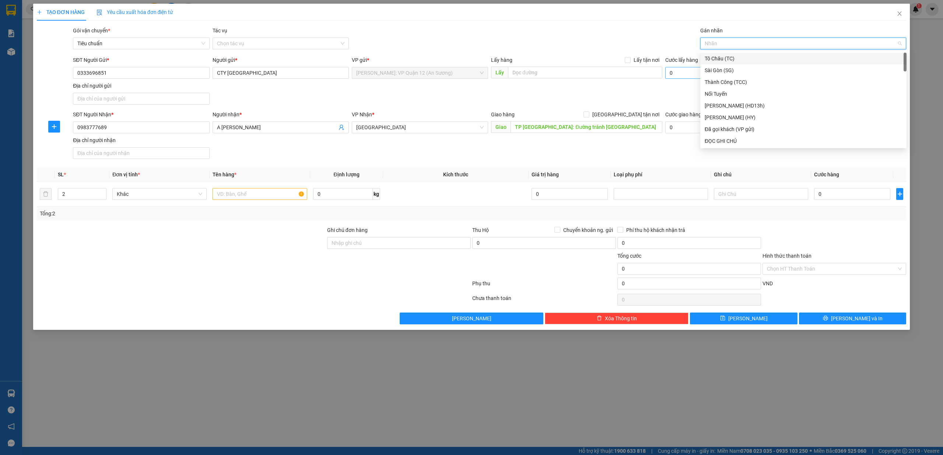
type input "D"
type input "ĐÃ"
drag, startPoint x: 737, startPoint y: 57, endPoint x: 562, endPoint y: 98, distance: 179.7
click at [737, 56] on div "Đã gọi khách (VP gửi)" at bounding box center [803, 59] width 197 height 8
click at [261, 196] on input "text" at bounding box center [260, 194] width 94 height 12
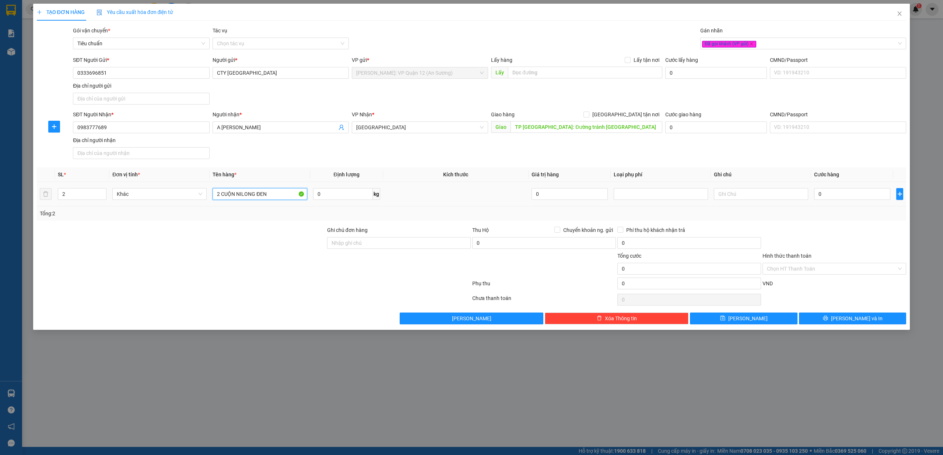
type input "2 CUỘN NILONG ĐEN"
click at [859, 189] on div "0" at bounding box center [852, 194] width 76 height 15
click at [855, 193] on input "0" at bounding box center [852, 194] width 76 height 12
type input "4"
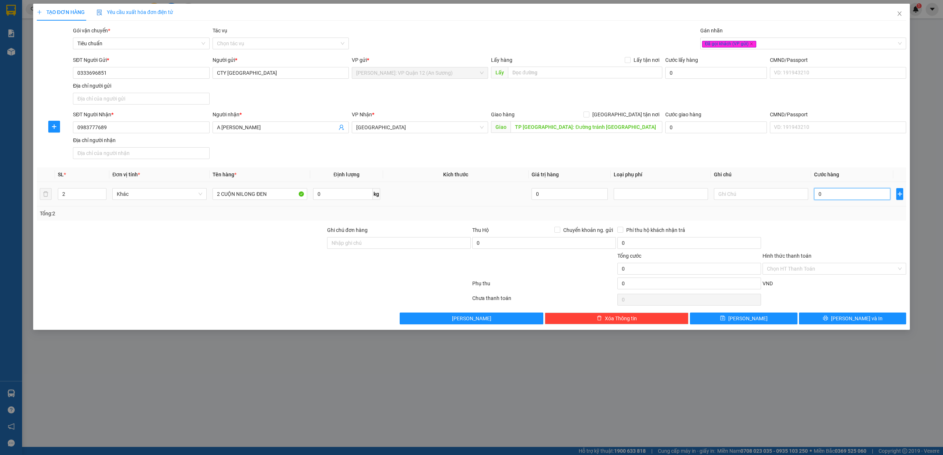
type input "4"
type input "45"
type input "450"
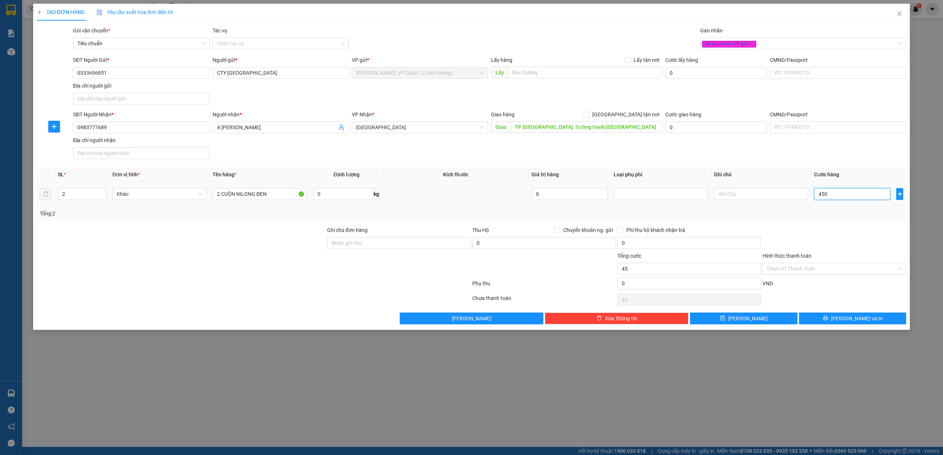
type input "450"
type input "450.000"
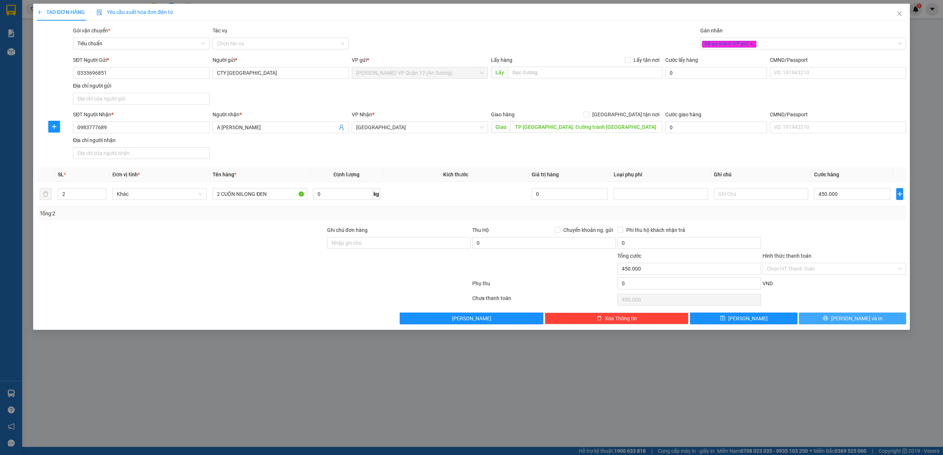
click at [864, 320] on span "[PERSON_NAME] và In" at bounding box center [857, 319] width 52 height 8
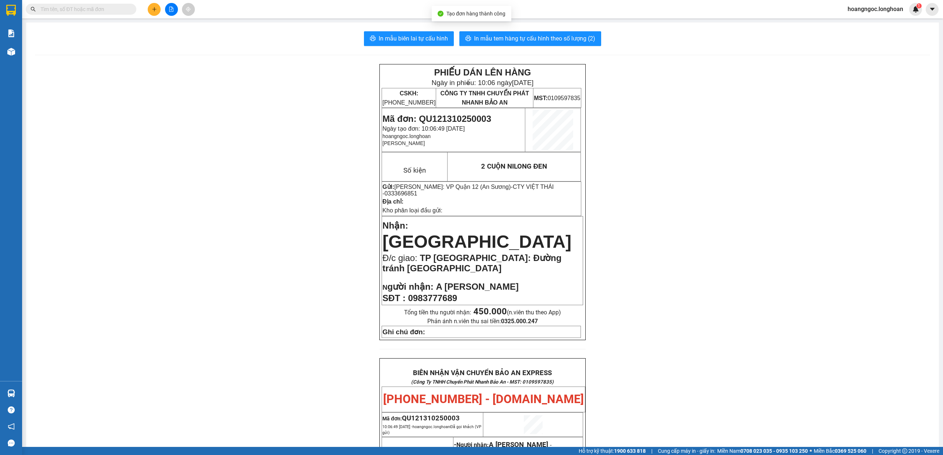
click at [485, 30] on div "In mẫu biên lai tự cấu hình In mẫu tem hàng tự cấu hình theo số lượng (2) PHIẾU…" at bounding box center [482, 397] width 913 height 751
click at [492, 38] on span "In mẫu tem hàng tự cấu hình theo số lượng (2)" at bounding box center [534, 38] width 121 height 9
click at [204, 242] on div "PHIẾU DÁN LÊN HÀNG Ngày in phiếu: 10:06 [DATE] CSKH: [PHONE_NUMBER] CÔNG TY TNH…" at bounding box center [482, 414] width 895 height 700
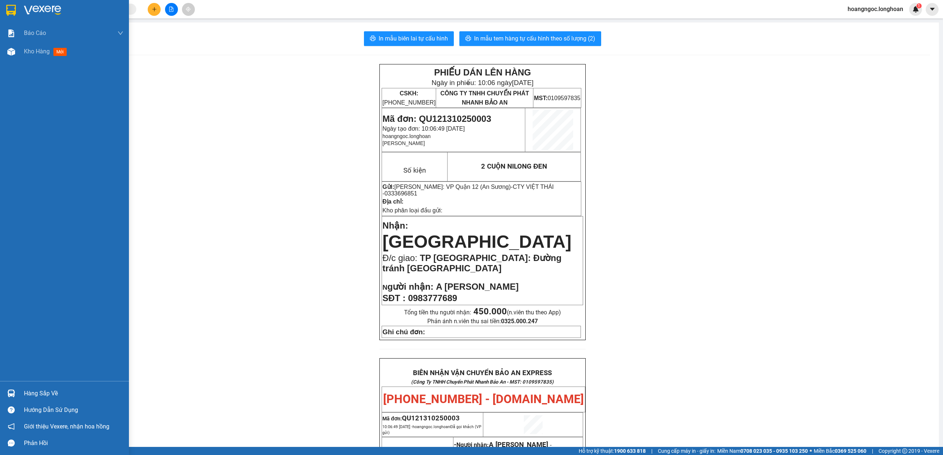
click at [9, 8] on img at bounding box center [11, 10] width 10 height 11
